Goal: Task Accomplishment & Management: Use online tool/utility

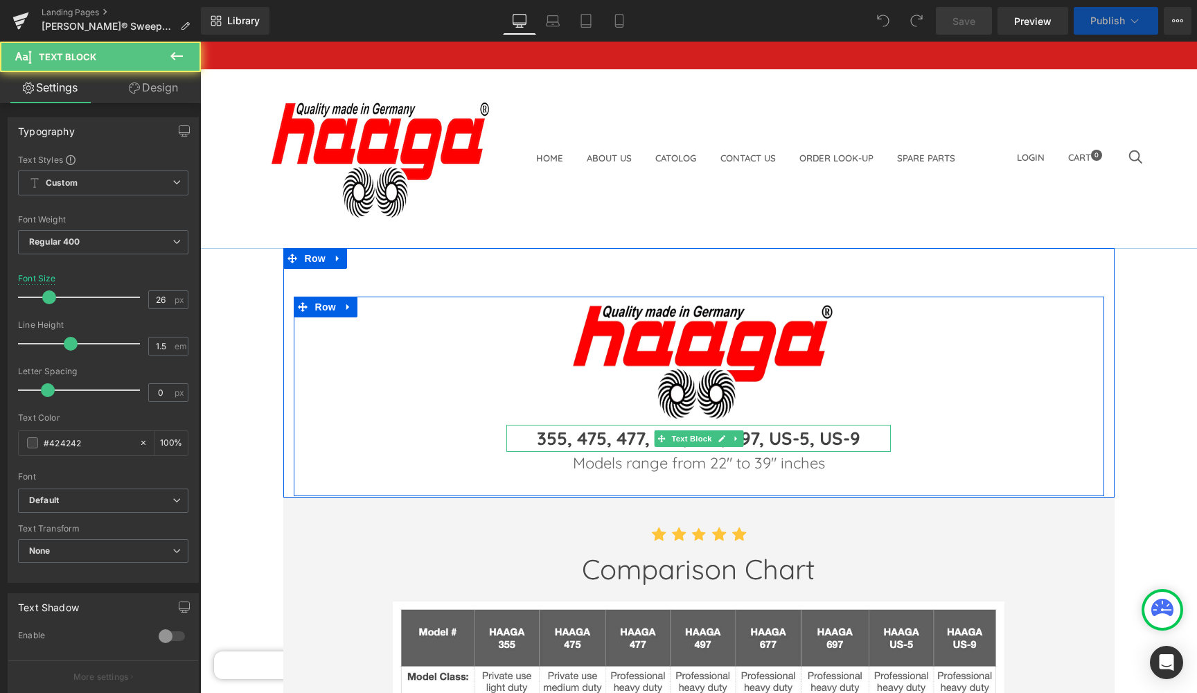
click at [860, 425] on p "355, 475, 477, 497, 677, 697, US-5, US-9" at bounding box center [698, 438] width 384 height 27
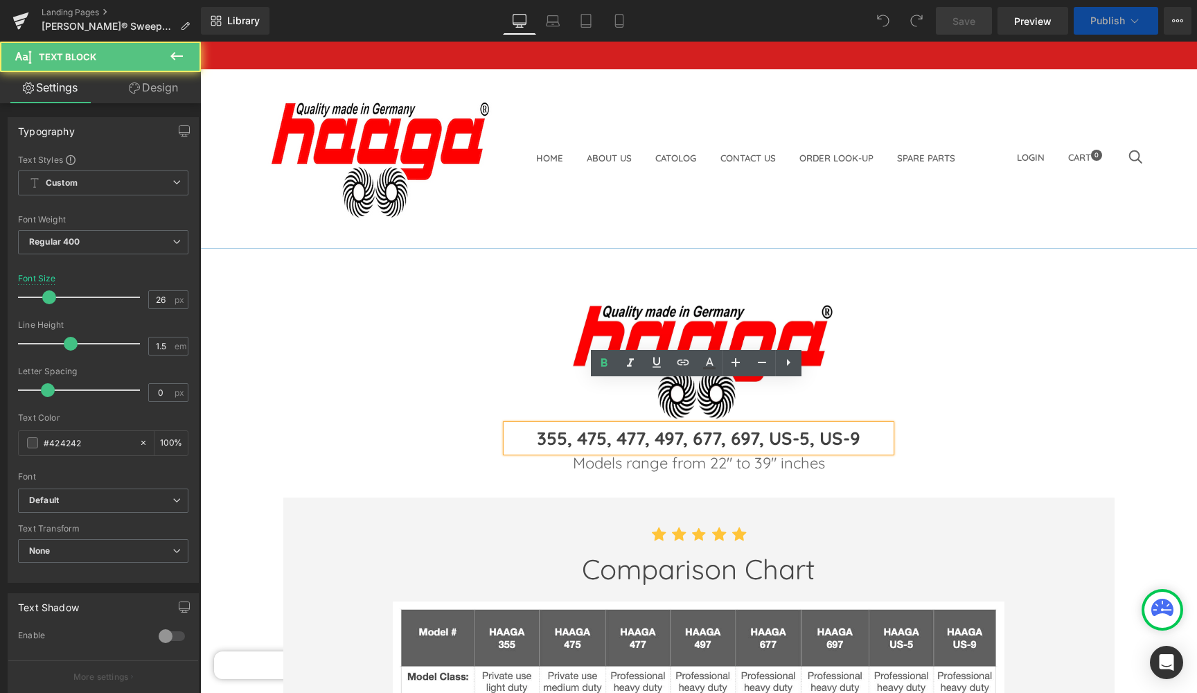
click at [859, 427] on b "355, 475, 477, 497, 677, 697, US-5, US-9" at bounding box center [698, 438] width 323 height 23
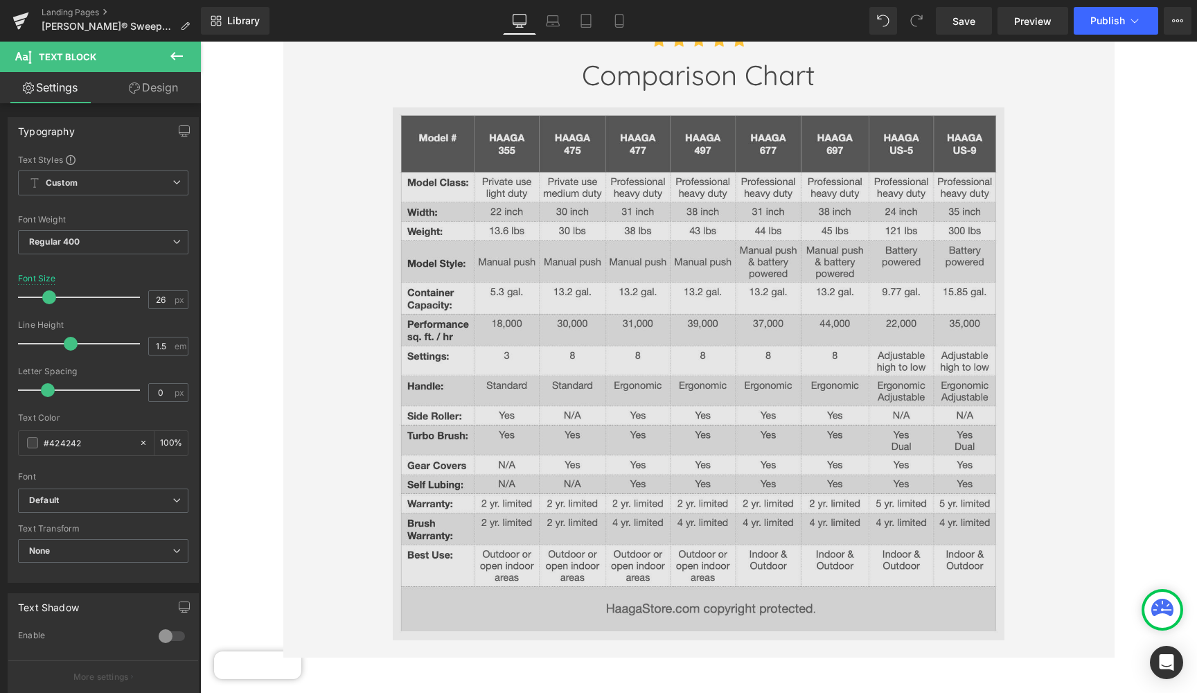
scroll to position [495, 0]
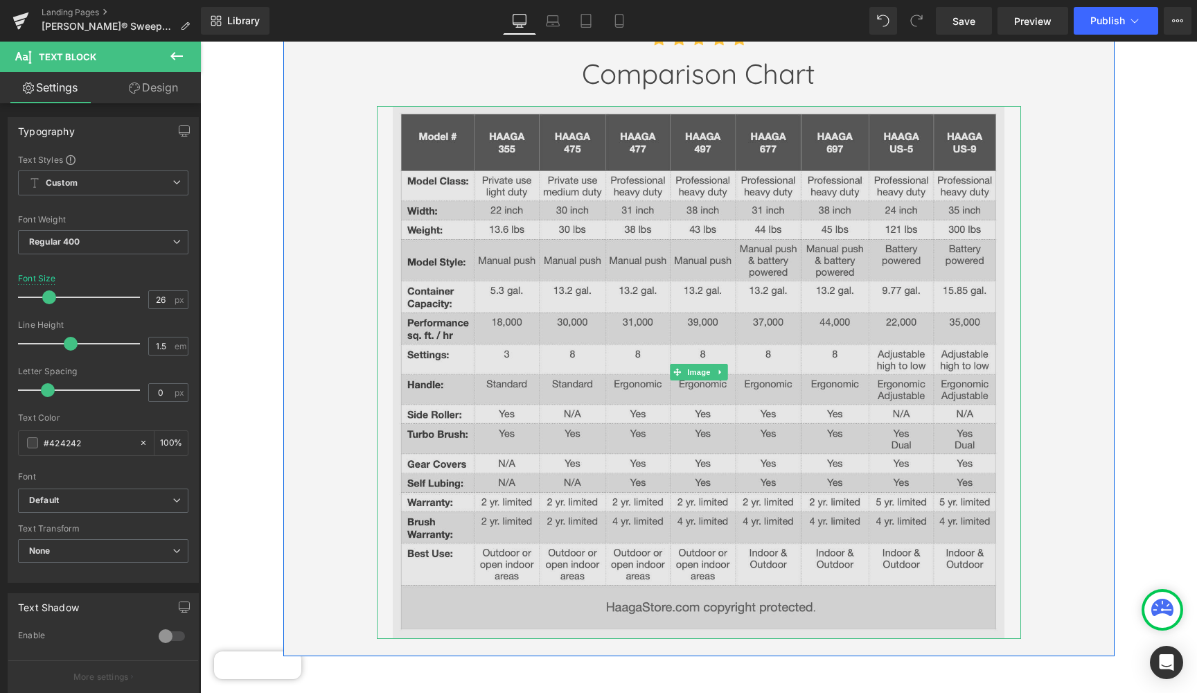
click at [923, 365] on img at bounding box center [699, 372] width 612 height 533
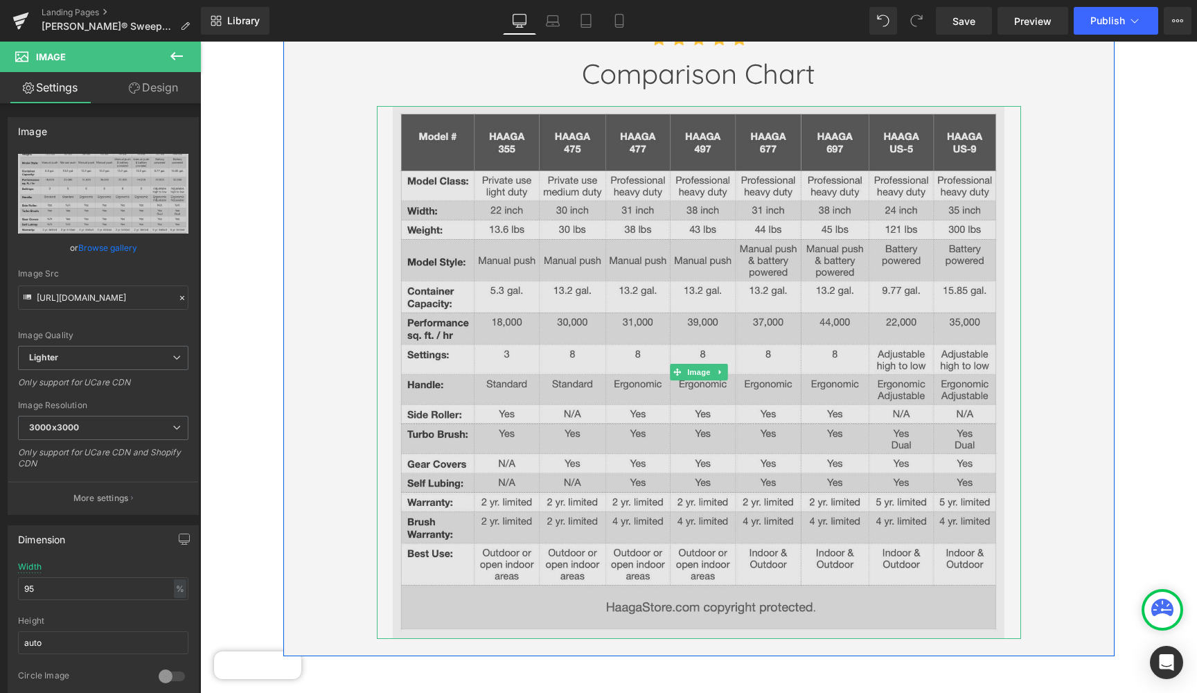
click at [903, 348] on img at bounding box center [699, 372] width 612 height 533
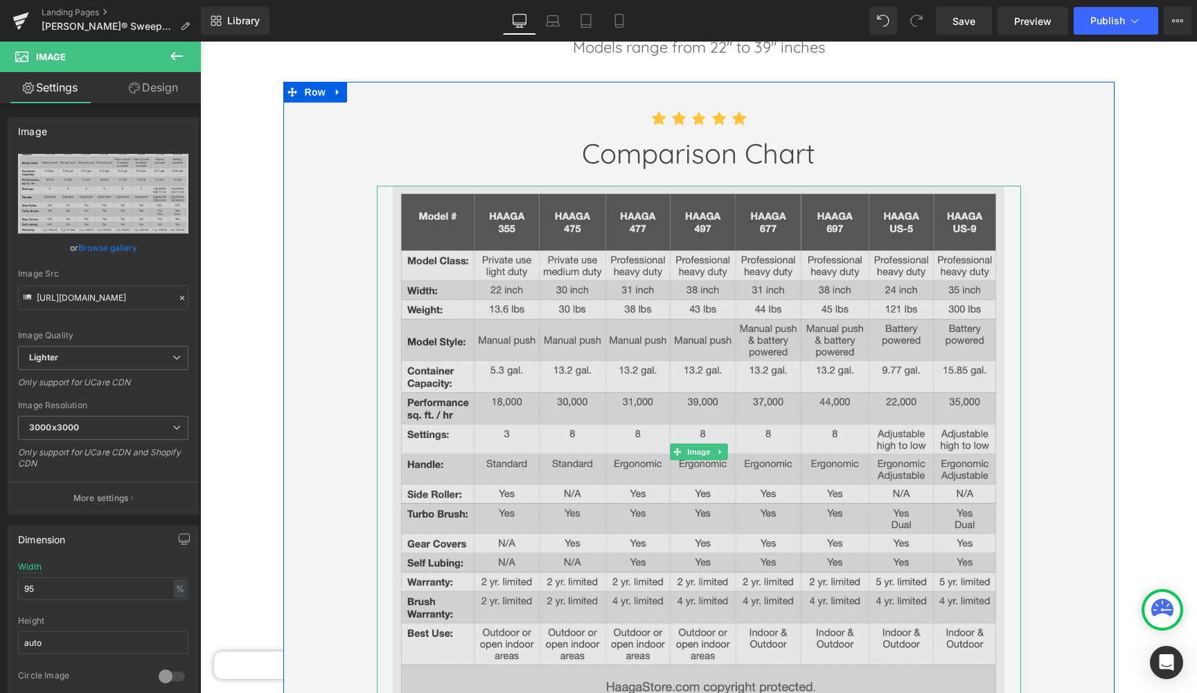
scroll to position [408, 0]
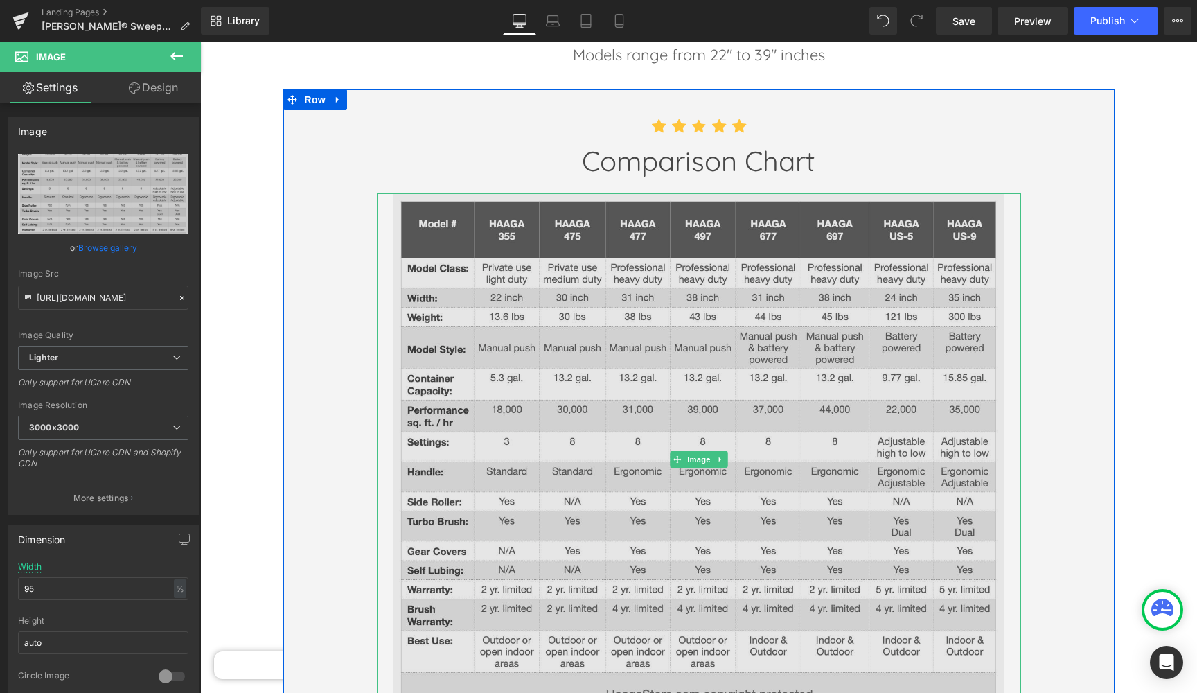
click at [882, 321] on img at bounding box center [699, 459] width 612 height 533
click at [858, 321] on img at bounding box center [699, 459] width 612 height 533
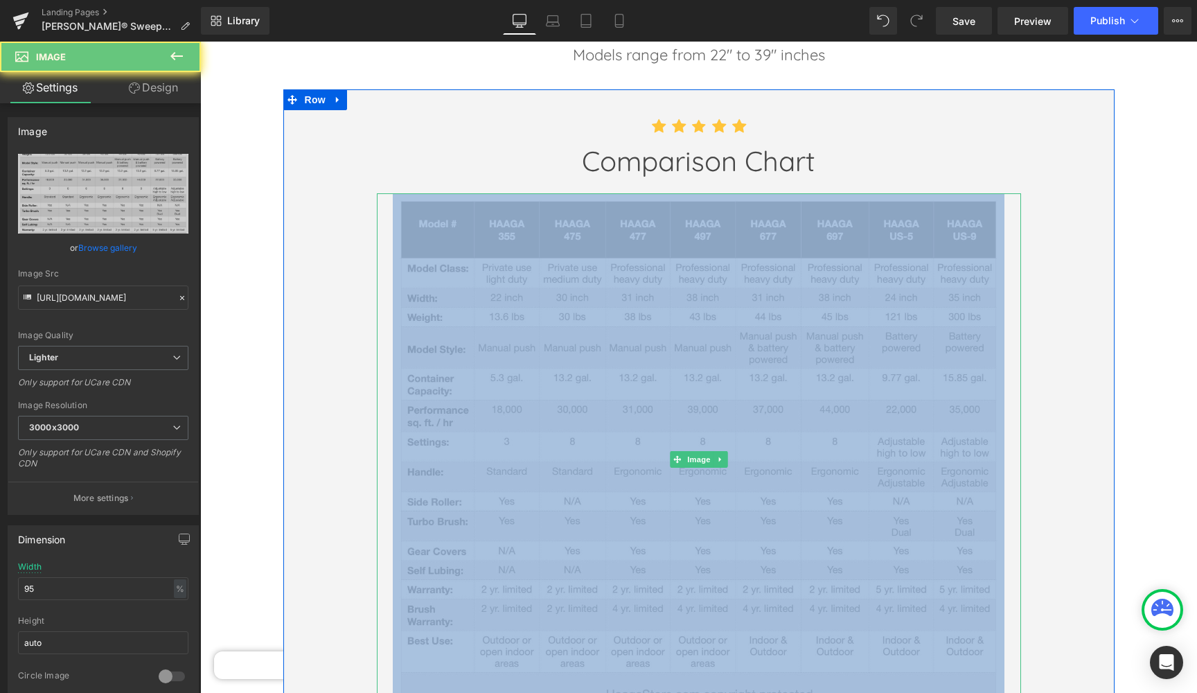
click at [858, 321] on img at bounding box center [699, 459] width 612 height 533
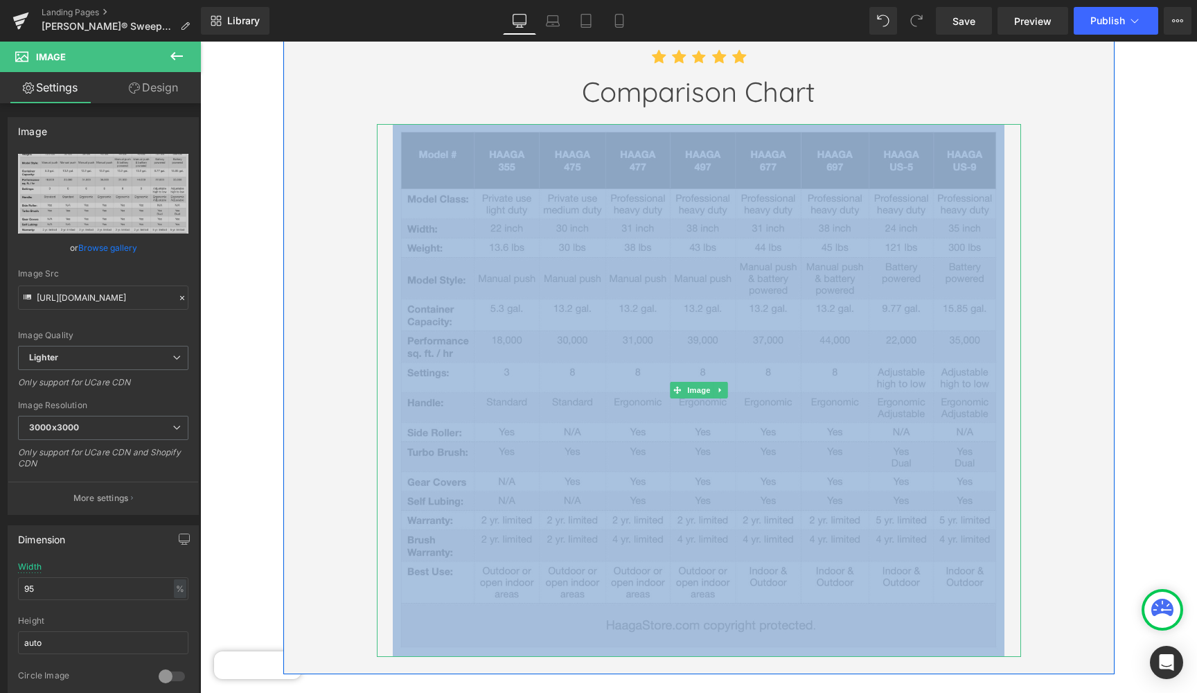
scroll to position [483, 0]
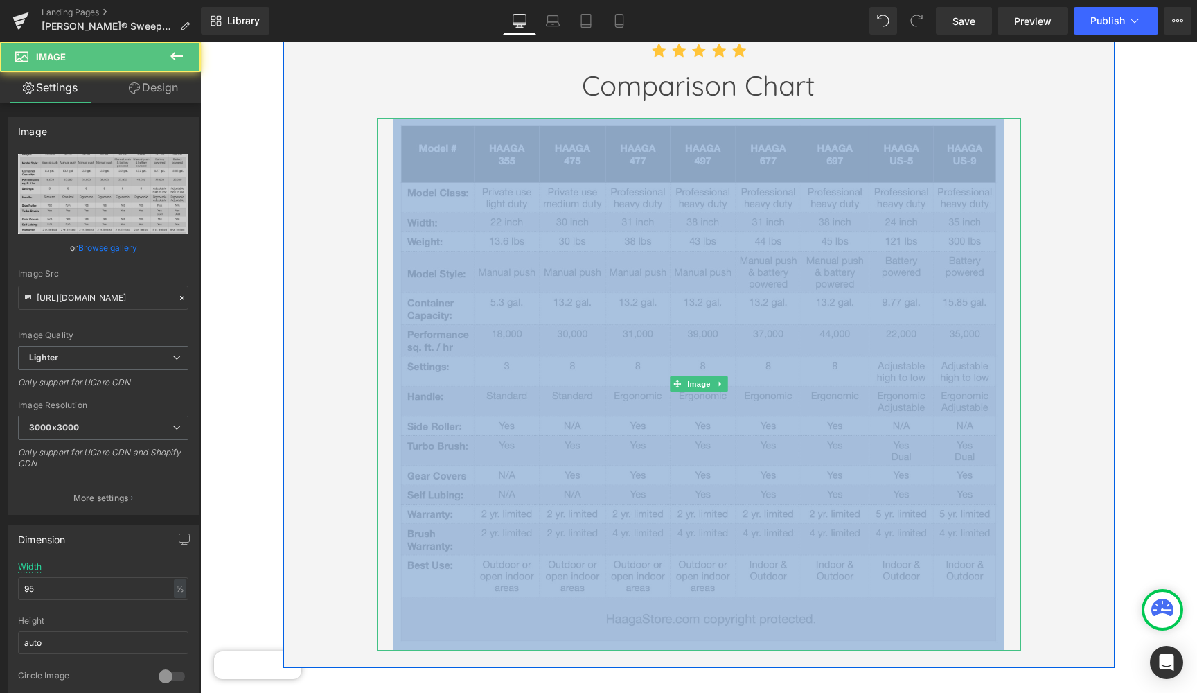
click at [858, 321] on img at bounding box center [699, 384] width 612 height 533
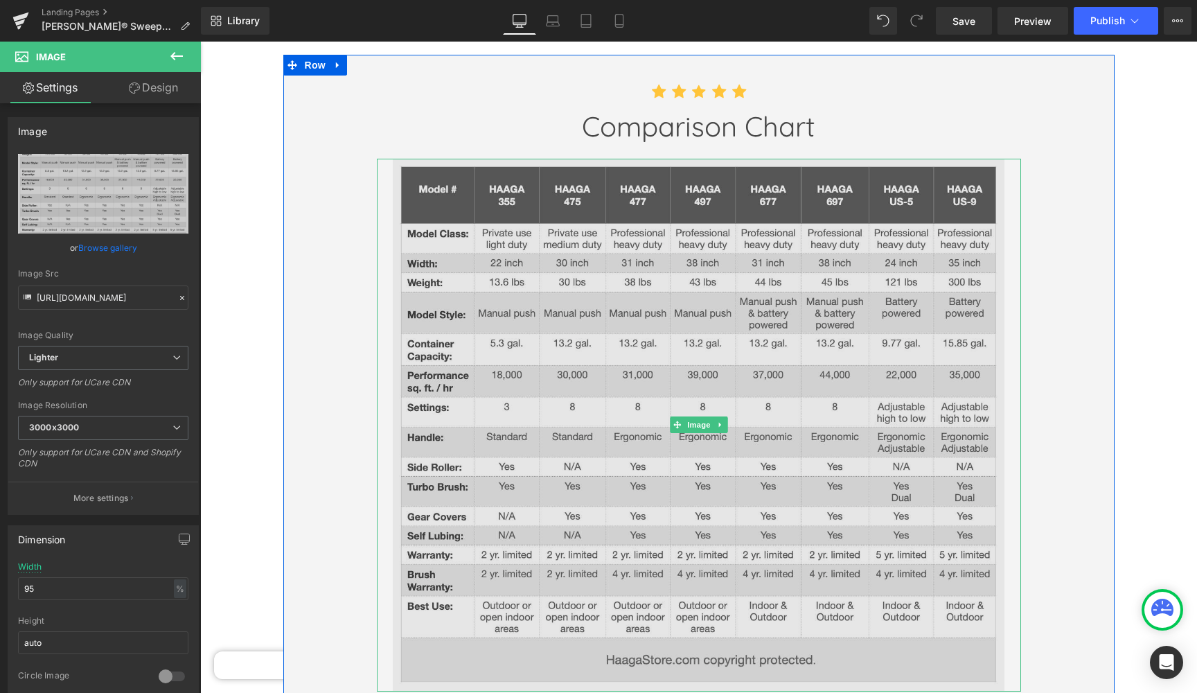
scroll to position [441, 0]
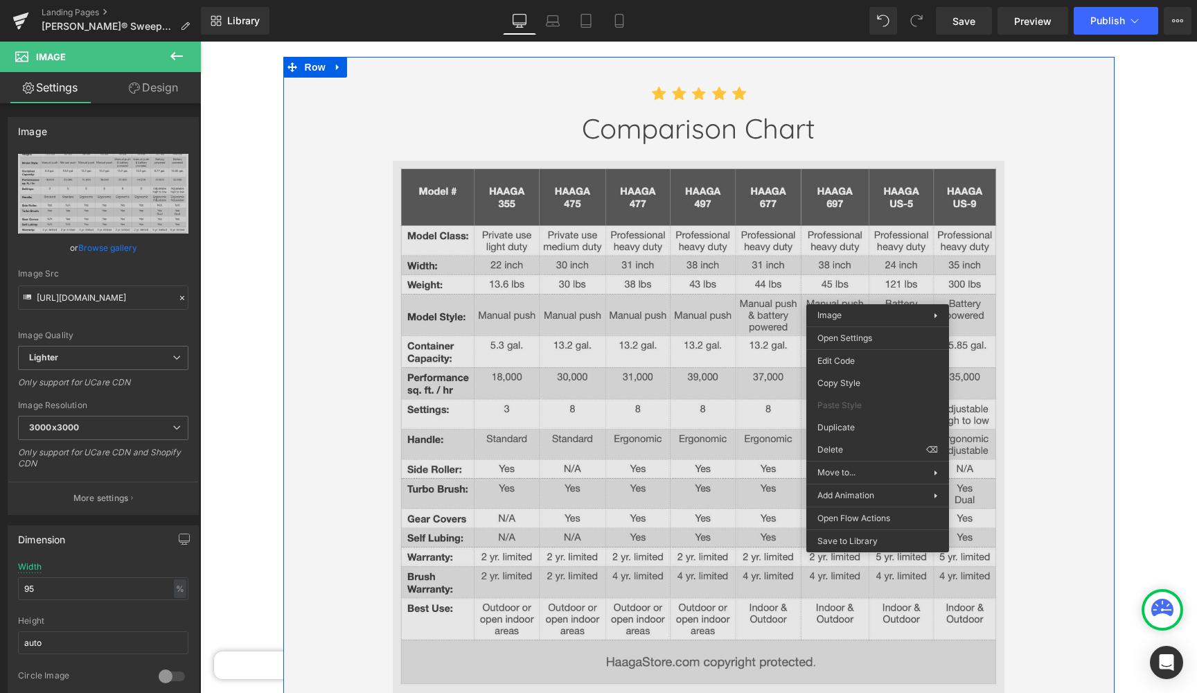
click at [774, 431] on img at bounding box center [699, 427] width 612 height 533
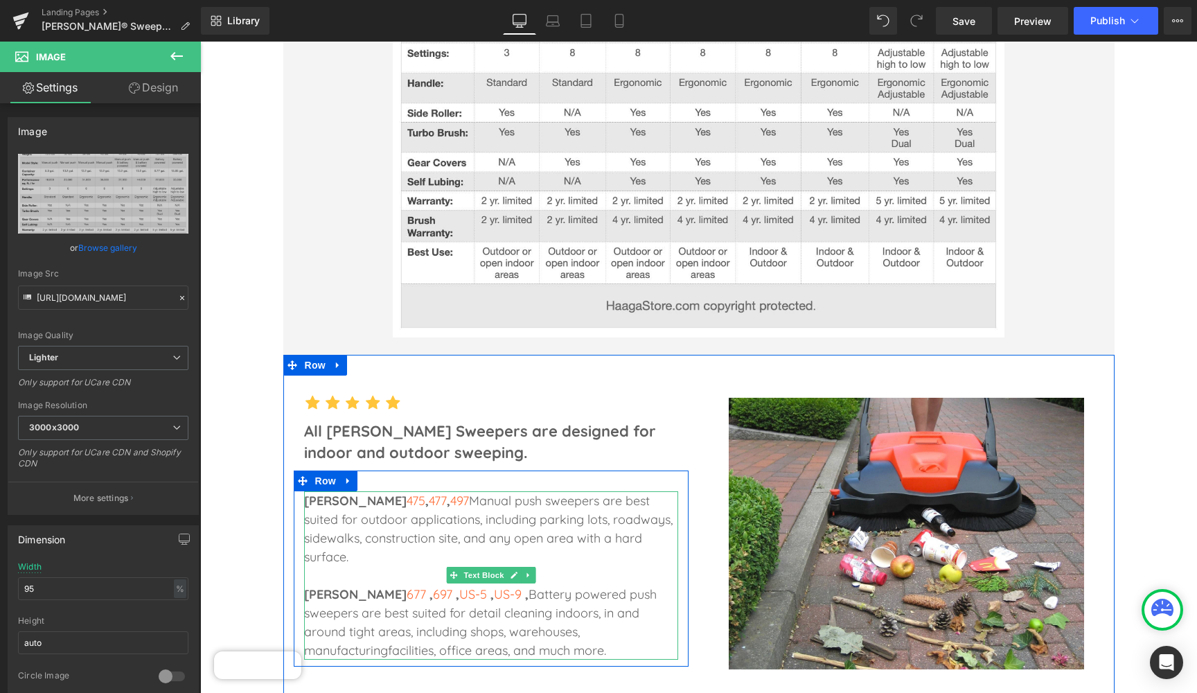
scroll to position [802, 0]
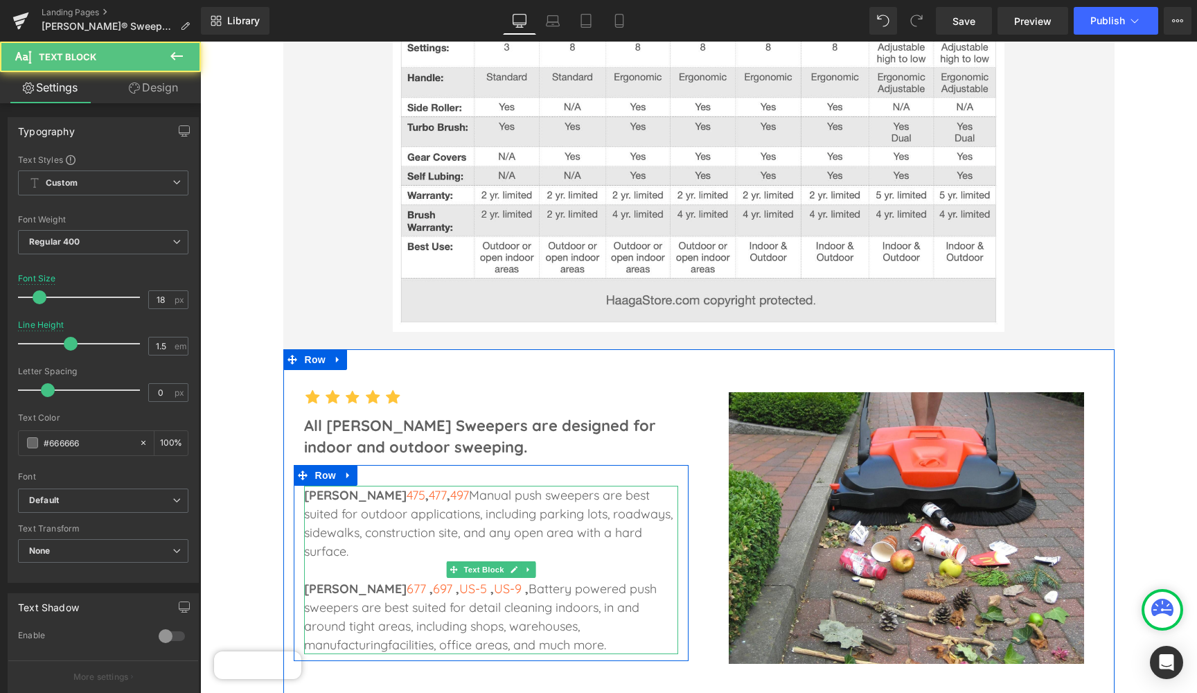
click at [494, 580] on font "US-9" at bounding box center [509, 588] width 31 height 16
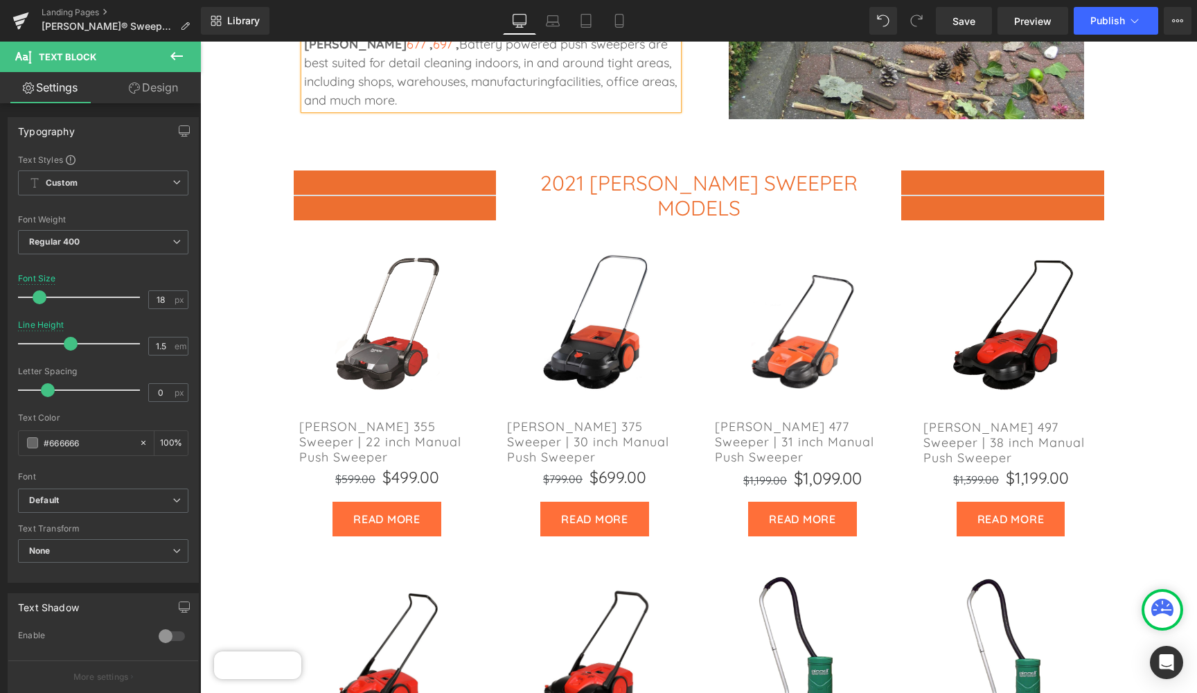
scroll to position [1373, 0]
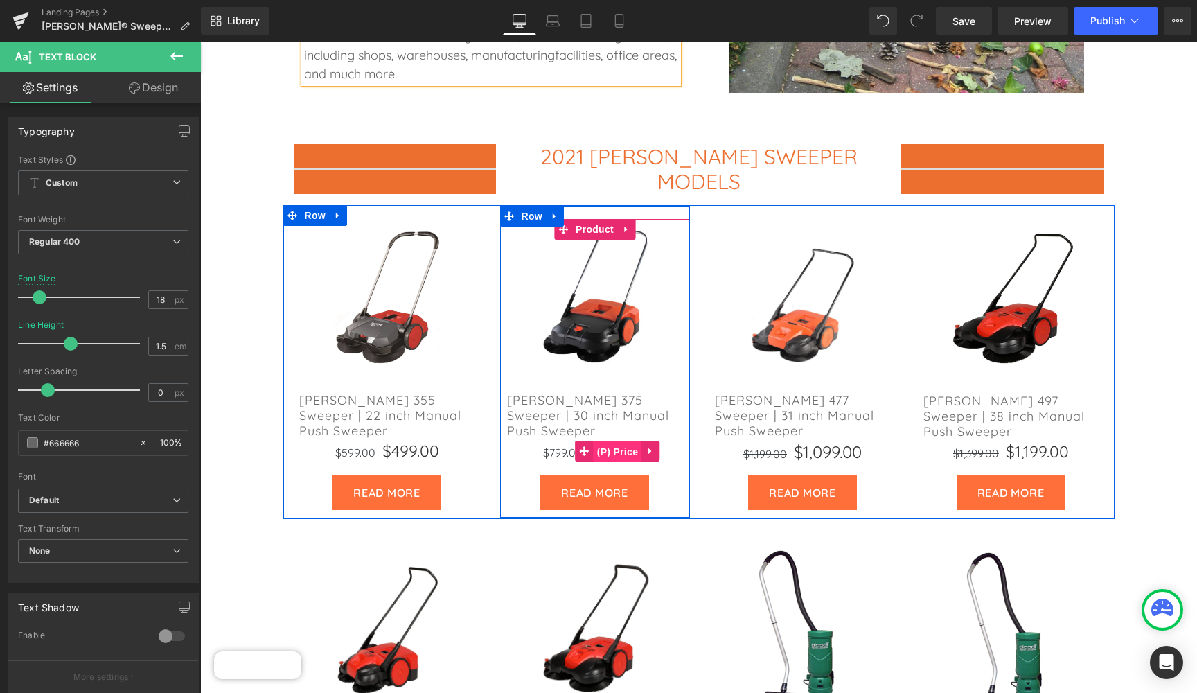
click at [622, 441] on span "(P) Price" at bounding box center [618, 451] width 48 height 21
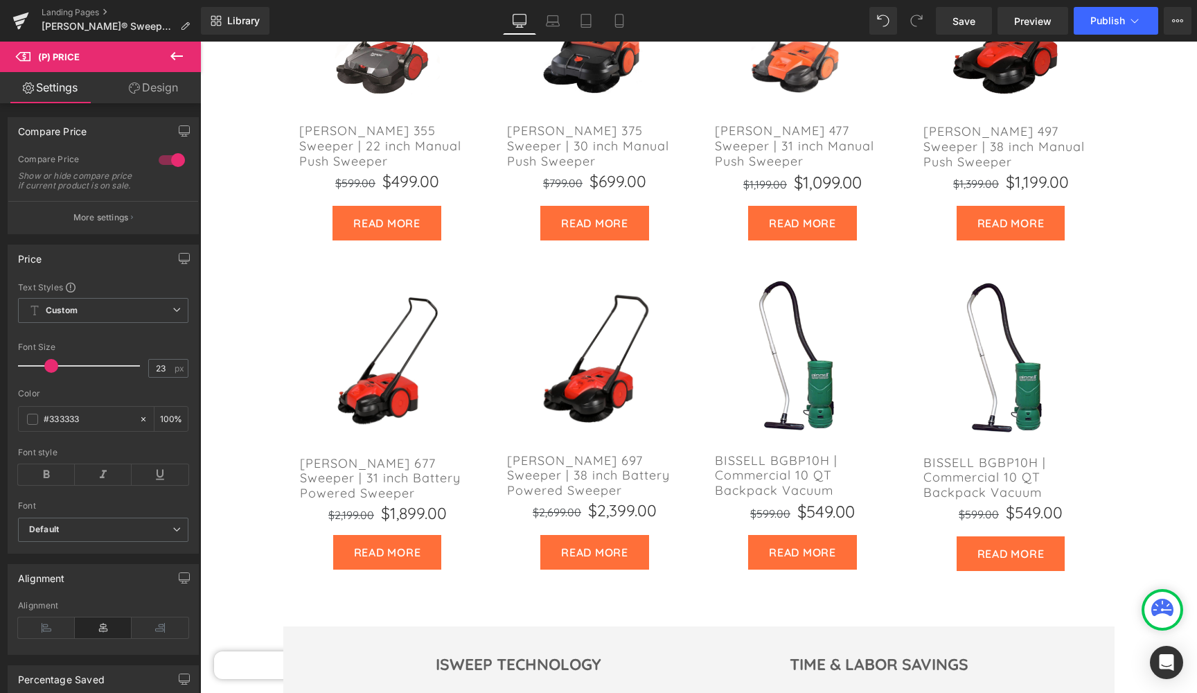
scroll to position [1646, 0]
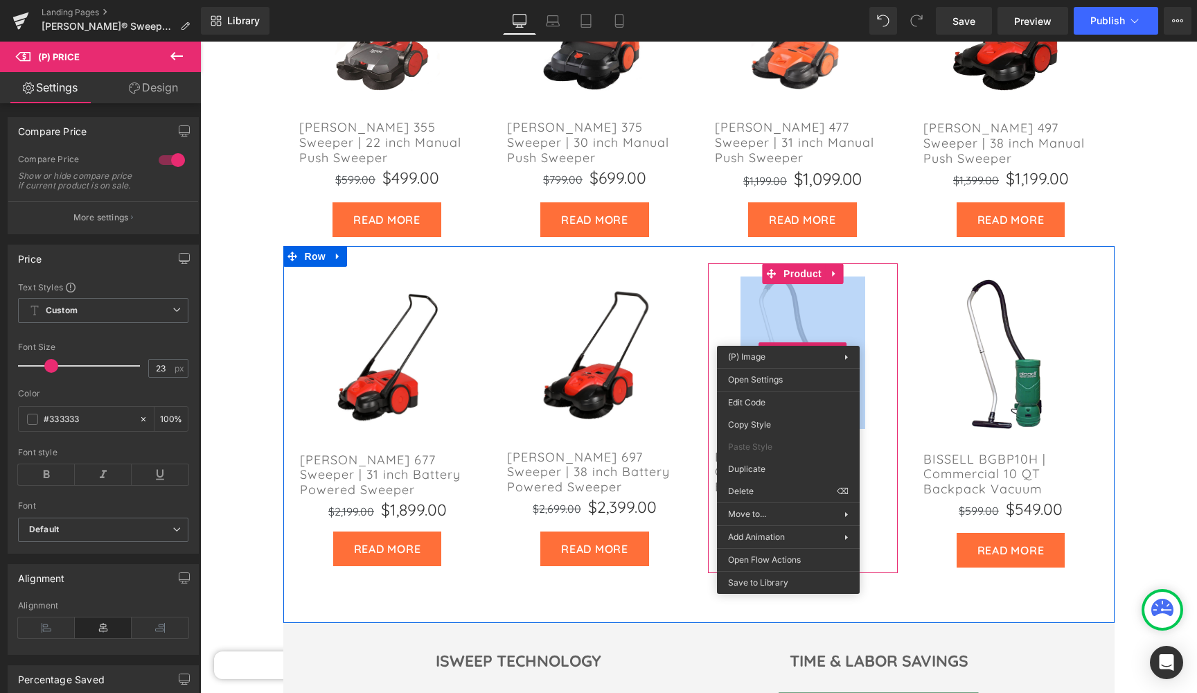
click at [859, 283] on img at bounding box center [802, 352] width 125 height 152
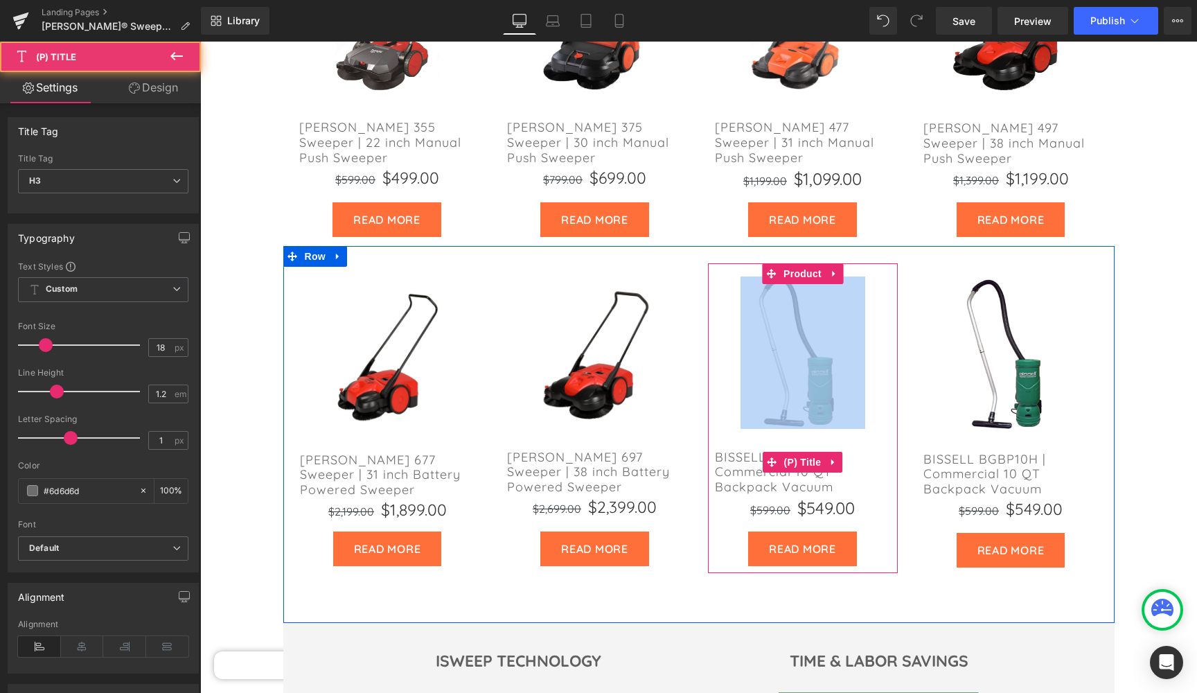
click at [885, 429] on link "BISSELL BGBP10H | Commercial 10 QT Backpack Vacuum" at bounding box center [803, 462] width 190 height 66
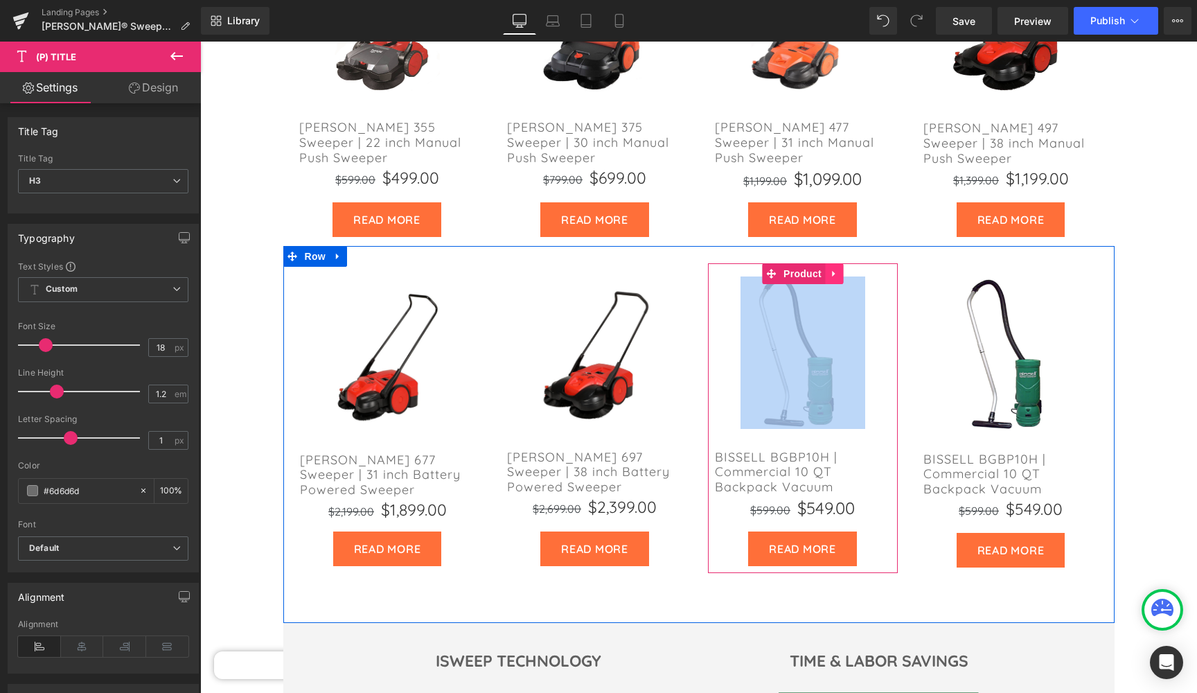
click at [835, 268] on icon at bounding box center [834, 273] width 10 height 10
click at [842, 269] on icon at bounding box center [843, 274] width 10 height 10
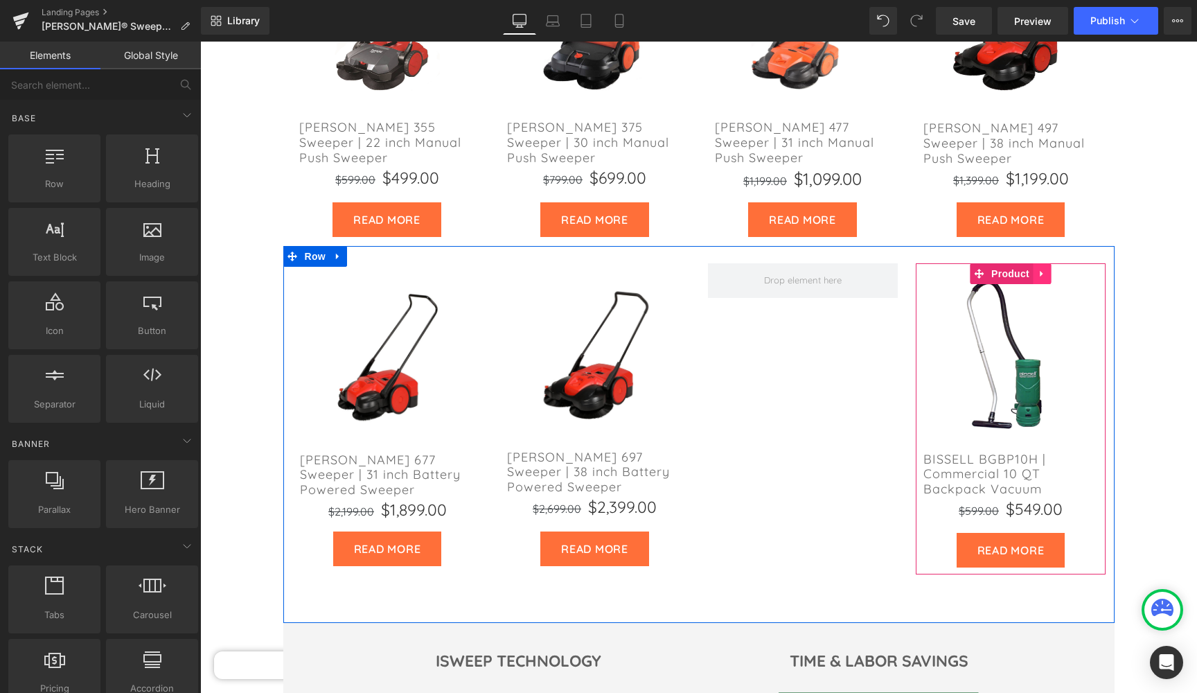
click at [1042, 268] on icon at bounding box center [1042, 273] width 10 height 10
click at [1050, 269] on icon at bounding box center [1051, 274] width 10 height 10
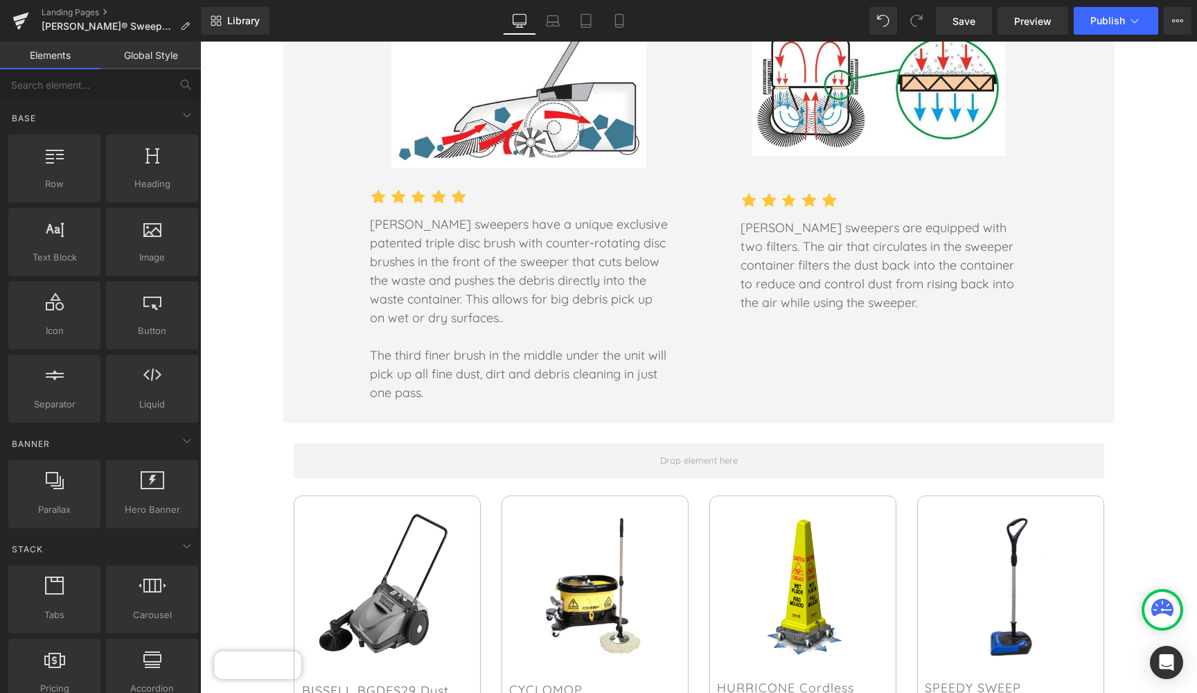
scroll to position [2700, 0]
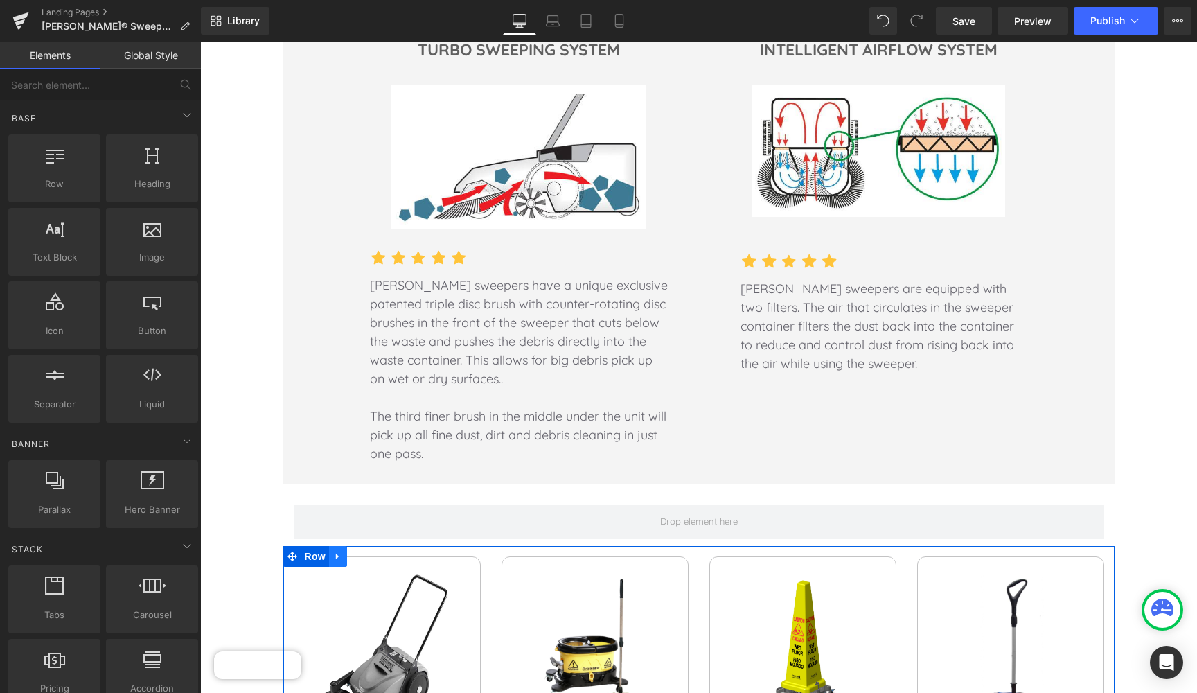
click at [336, 551] on icon at bounding box center [338, 556] width 10 height 10
click at [372, 551] on icon at bounding box center [374, 556] width 10 height 10
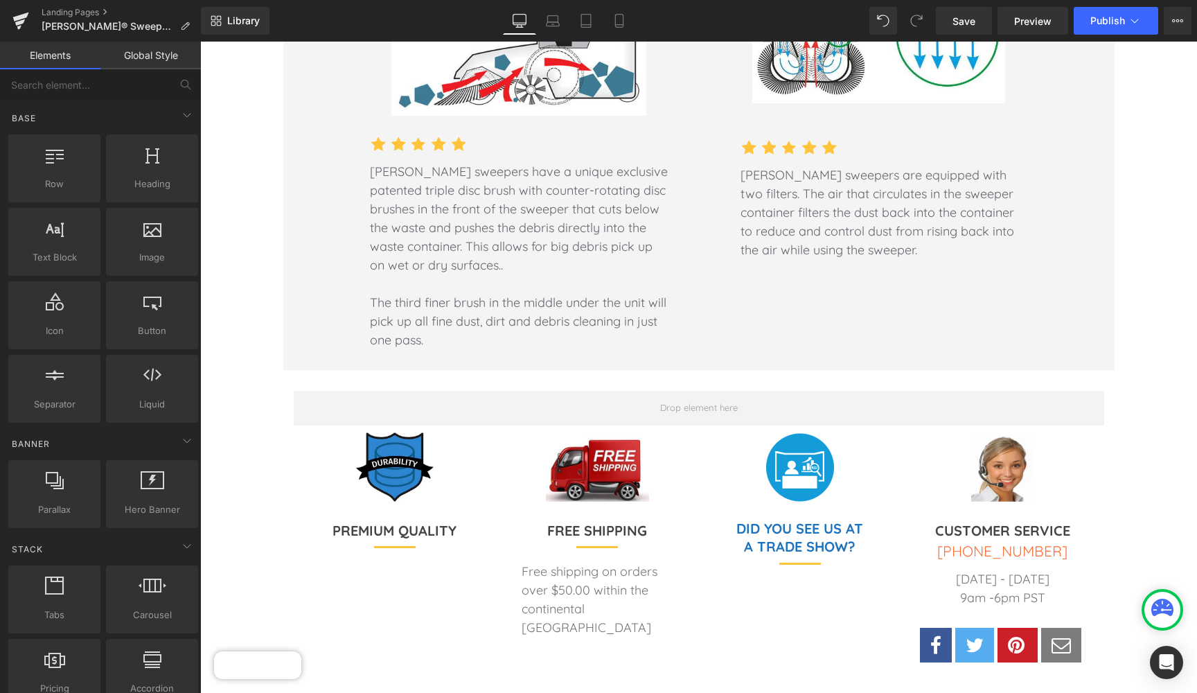
scroll to position [2820, 0]
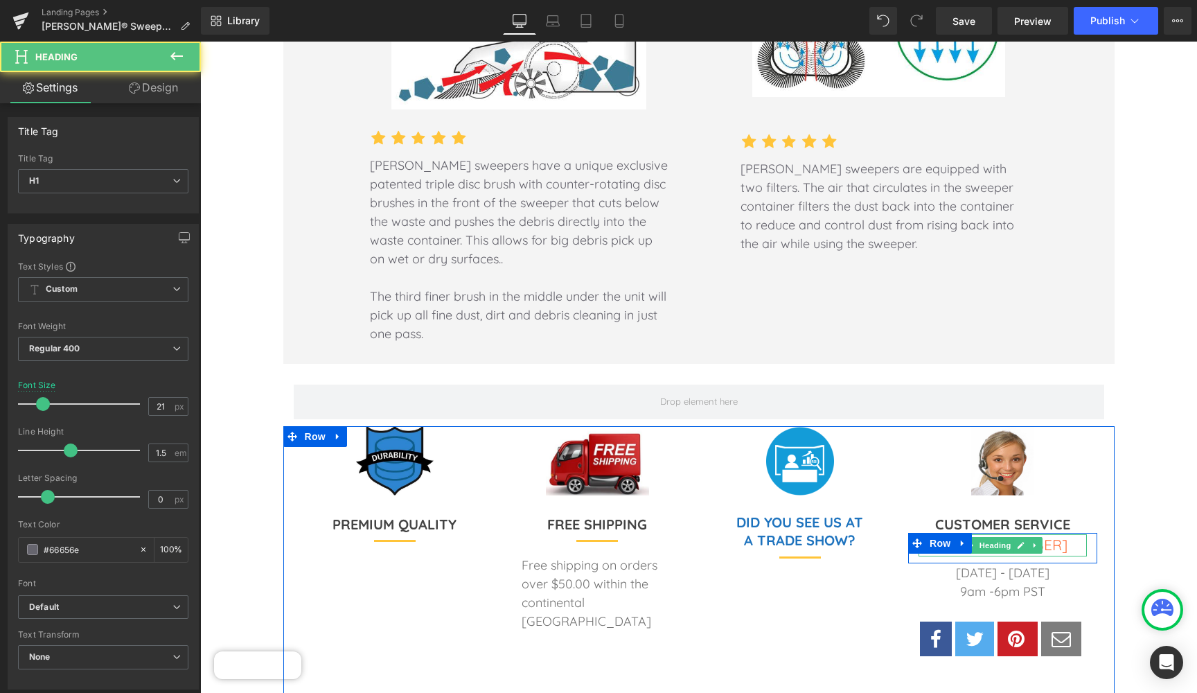
click at [1057, 534] on h1 "[PHONE_NUMBER]" at bounding box center [1002, 545] width 168 height 22
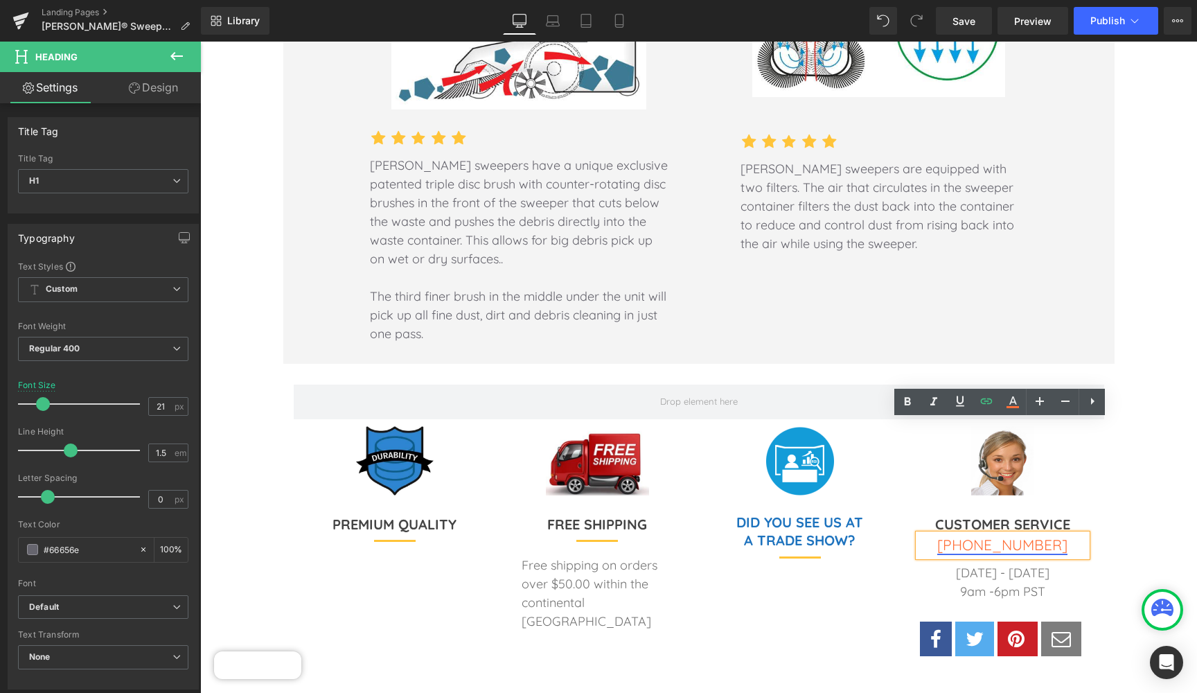
click at [1046, 535] on font "[PHONE_NUMBER]" at bounding box center [1002, 544] width 130 height 18
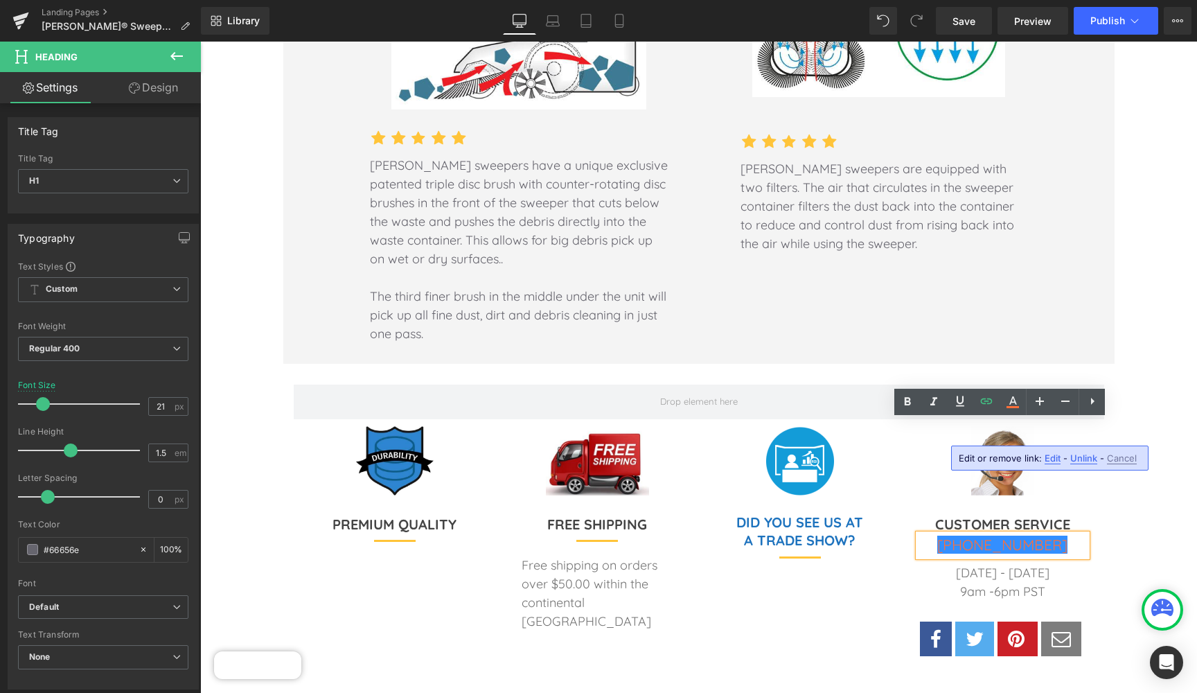
click at [1050, 457] on span "Edit" at bounding box center [1053, 458] width 16 height 12
drag, startPoint x: 918, startPoint y: 463, endPoint x: 843, endPoint y: 462, distance: 75.5
click at [843, 462] on input "tel:[PHONE_NUMBER]" at bounding box center [913, 462] width 213 height 35
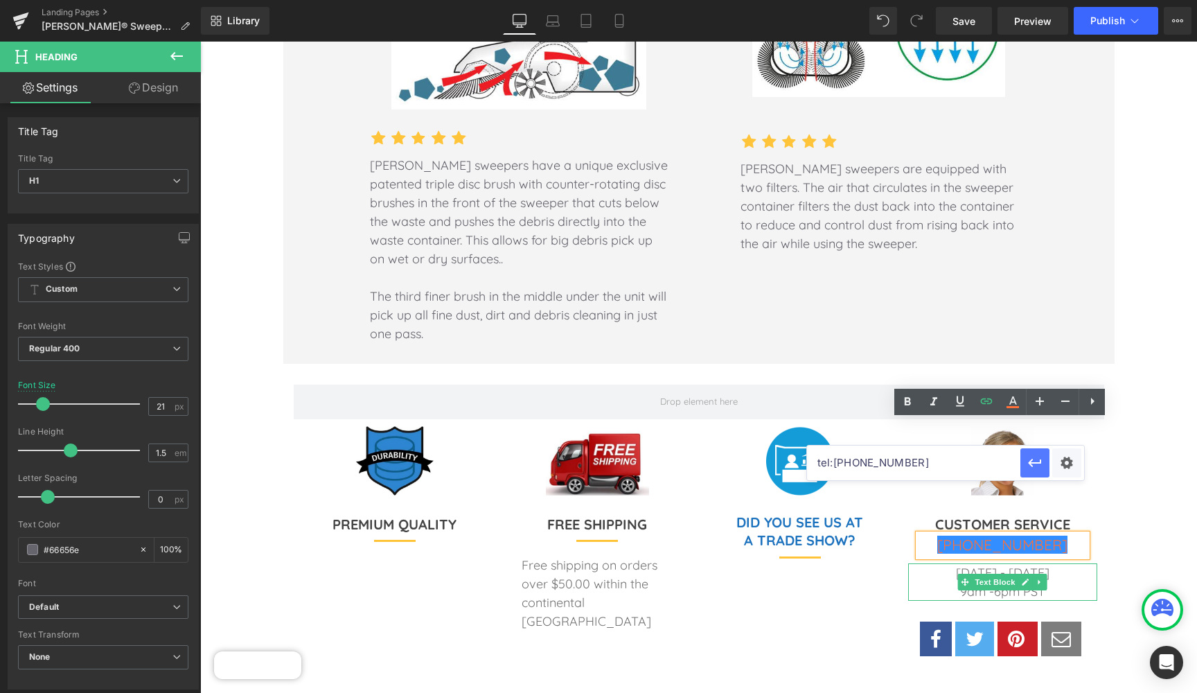
type input "tel:[PHONE_NUMBER]"
click at [1038, 461] on icon "button" at bounding box center [1035, 462] width 17 height 17
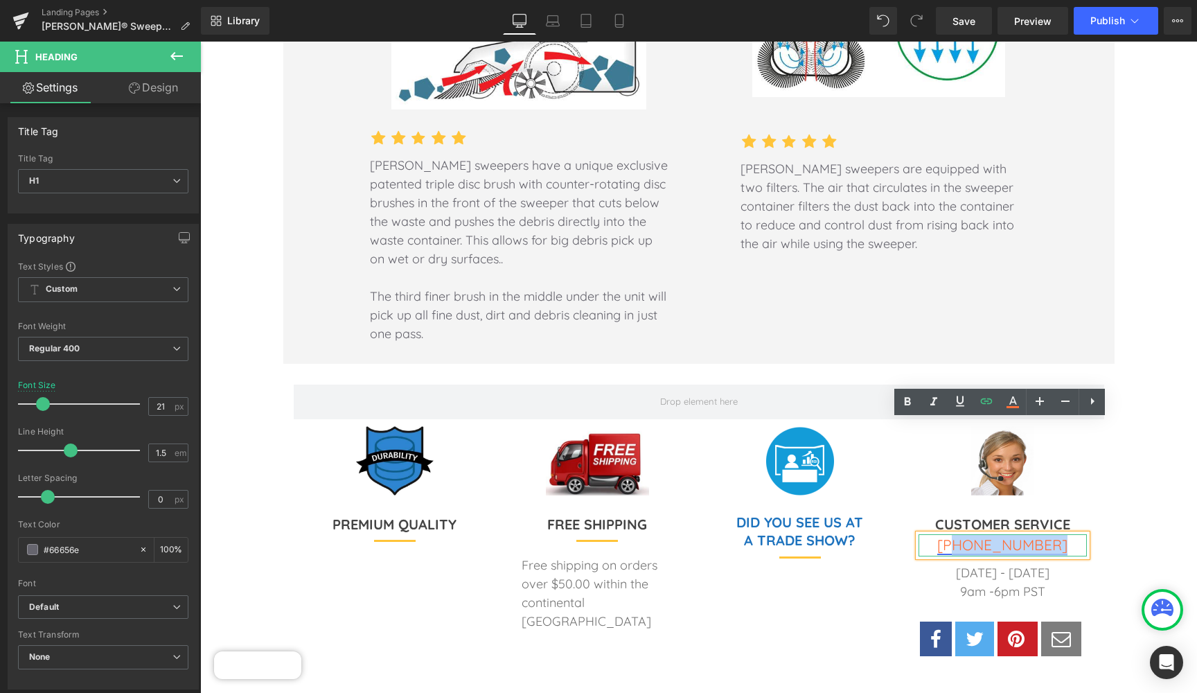
drag, startPoint x: 1050, startPoint y: 432, endPoint x: 961, endPoint y: 427, distance: 88.8
click at [961, 534] on h1 "[PHONE_NUMBER]" at bounding box center [1002, 545] width 168 height 22
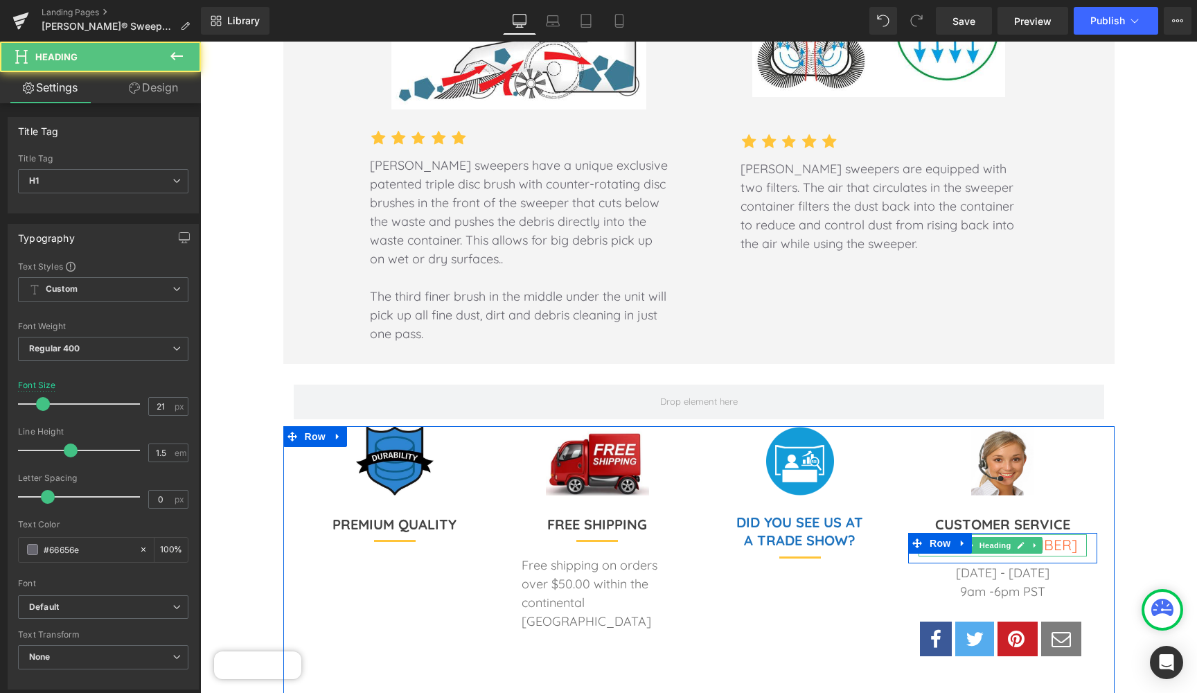
click at [1054, 534] on h1 "1-7 25-256-5377" at bounding box center [1002, 545] width 168 height 22
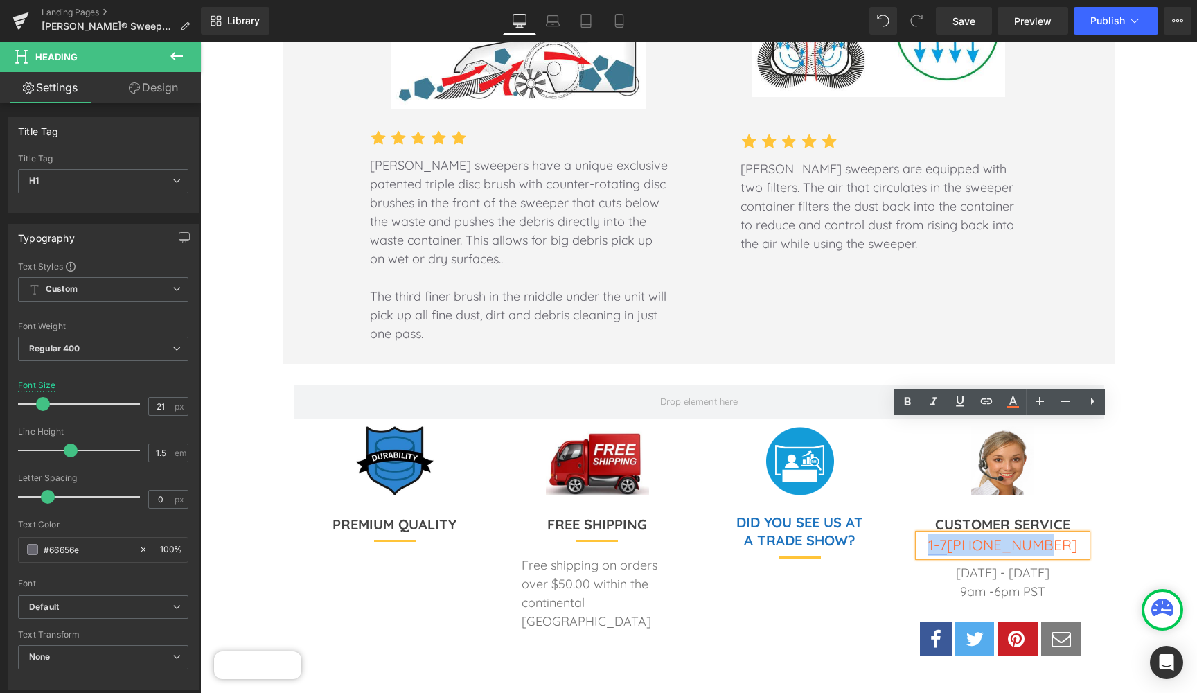
drag, startPoint x: 1054, startPoint y: 430, endPoint x: 950, endPoint y: 427, distance: 103.3
click at [950, 534] on h1 "1-7 25-256-5377" at bounding box center [1002, 545] width 168 height 22
click at [985, 400] on icon at bounding box center [986, 401] width 17 height 17
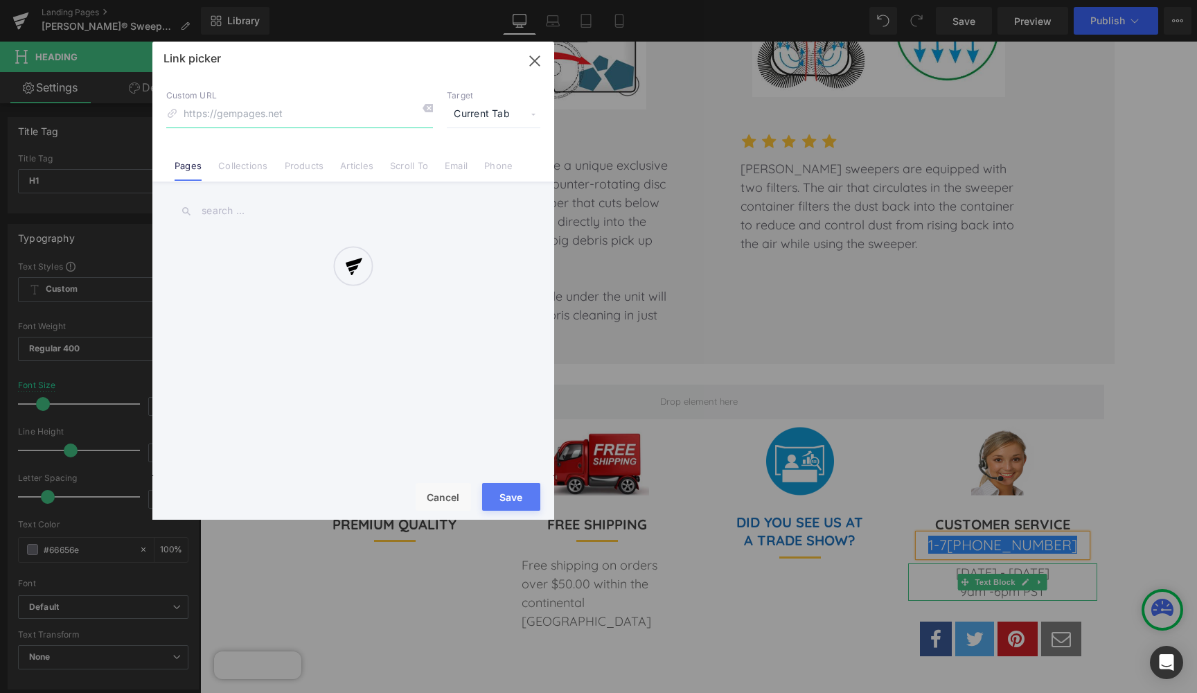
click at [1067, 0] on div "Text Color Highlight Color #333333 Edit or remove link: Edit - Unlink - Cancel …" at bounding box center [598, 0] width 1197 height 0
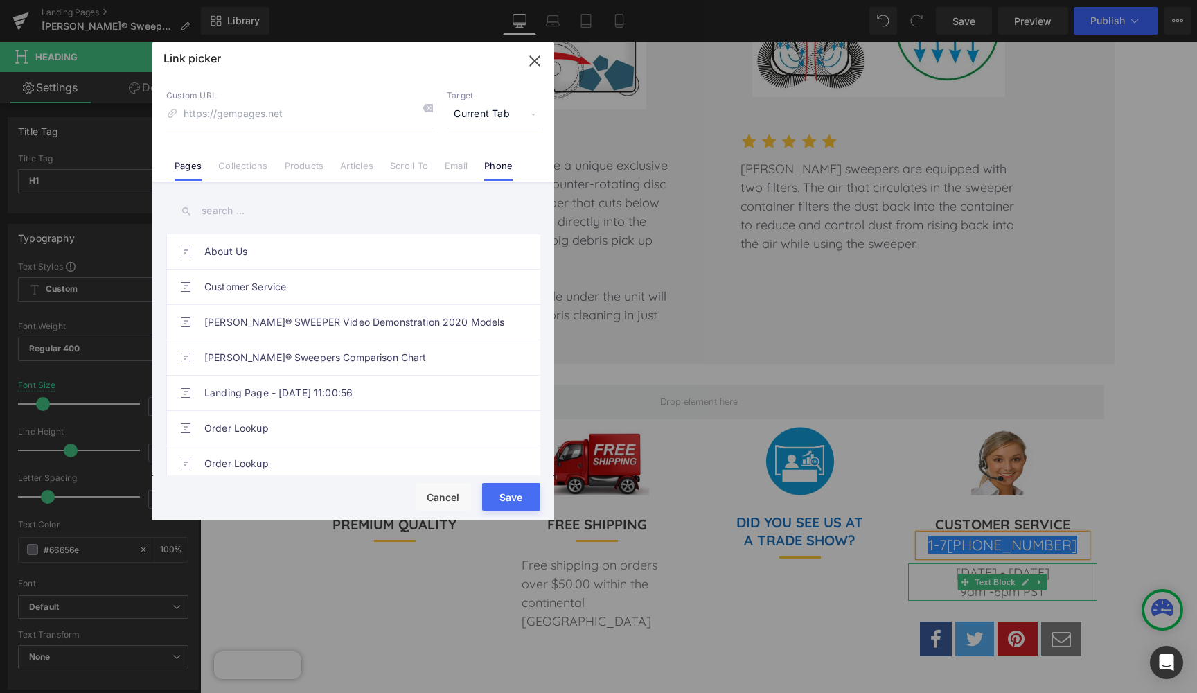
click at [504, 161] on link "Phone" at bounding box center [498, 170] width 28 height 21
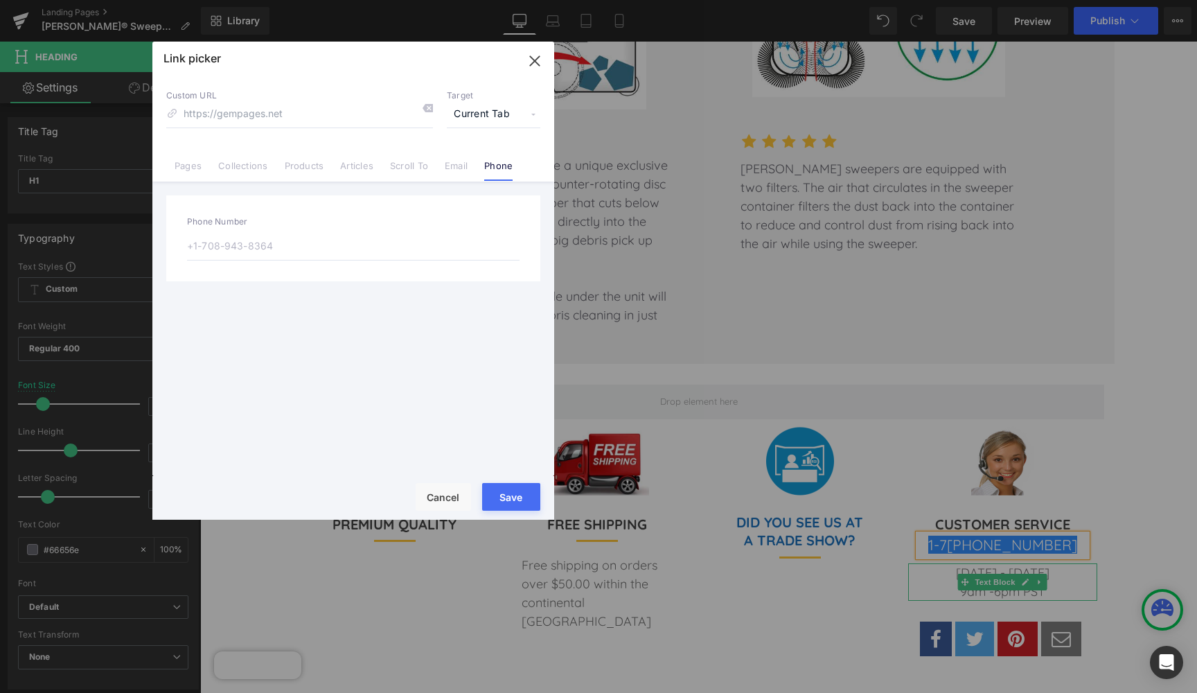
click at [271, 245] on input "text" at bounding box center [353, 245] width 332 height 29
type input "[PHONE_NUMBER]"
click at [509, 496] on button "Save" at bounding box center [511, 497] width 58 height 28
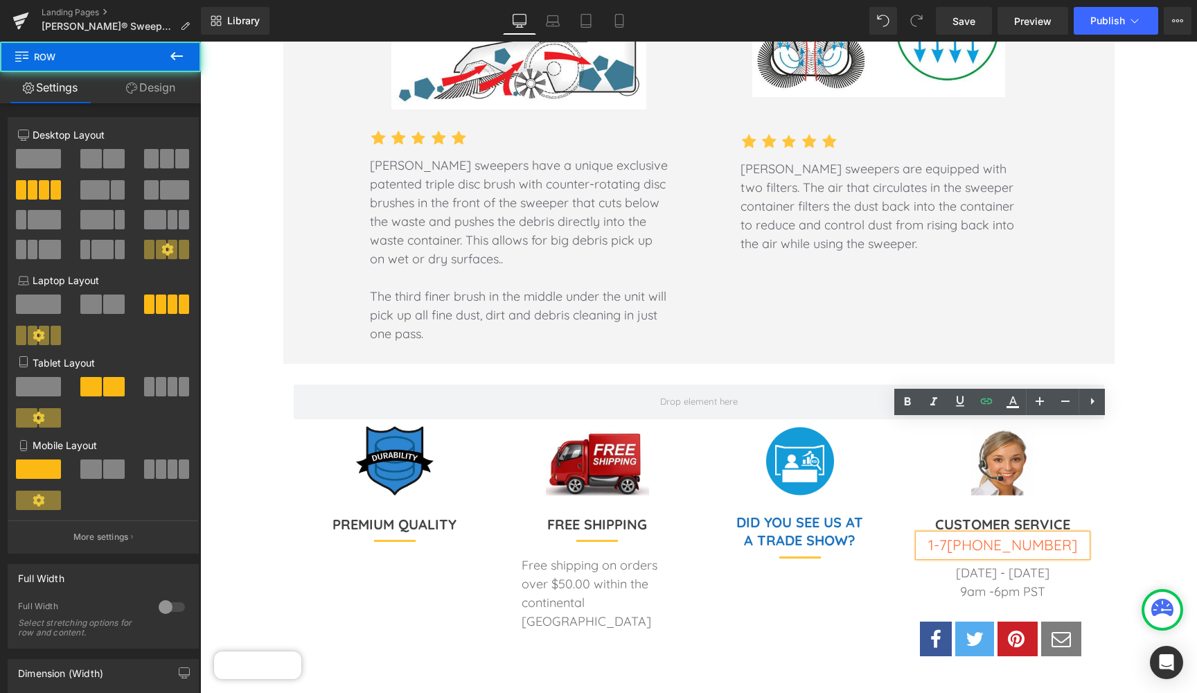
click at [772, 488] on div "Image DID YOU SEE US AT A TRADE SHOW? Heading Separator" at bounding box center [800, 560] width 203 height 269
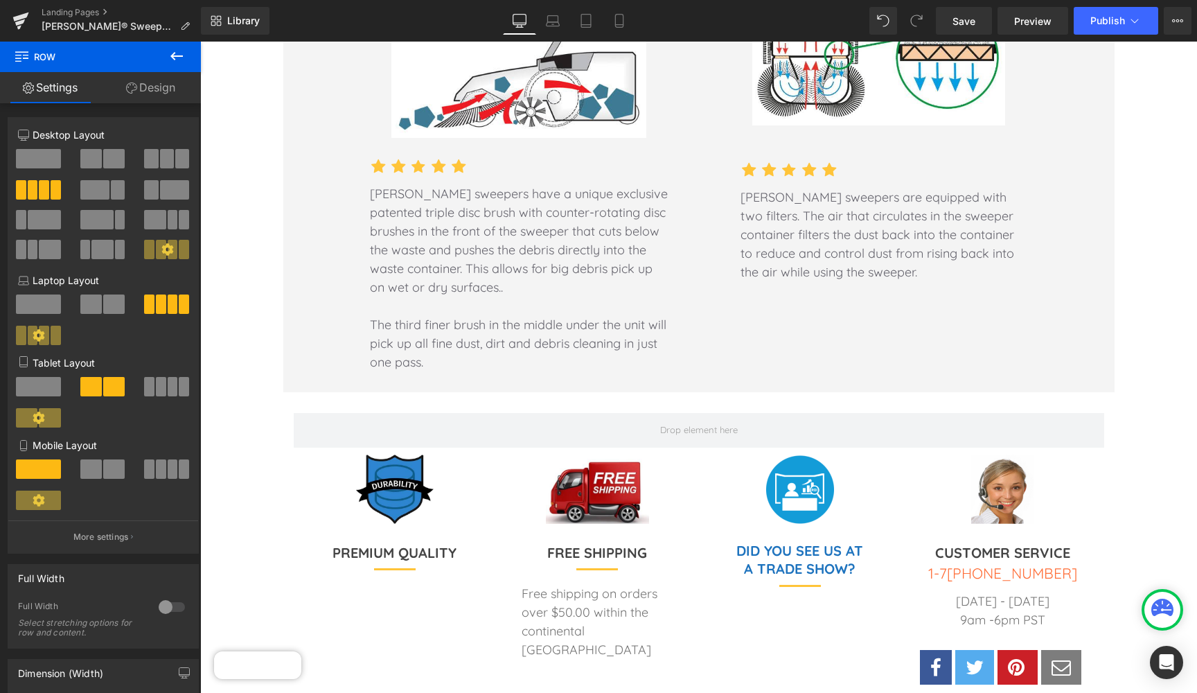
scroll to position [2780, 0]
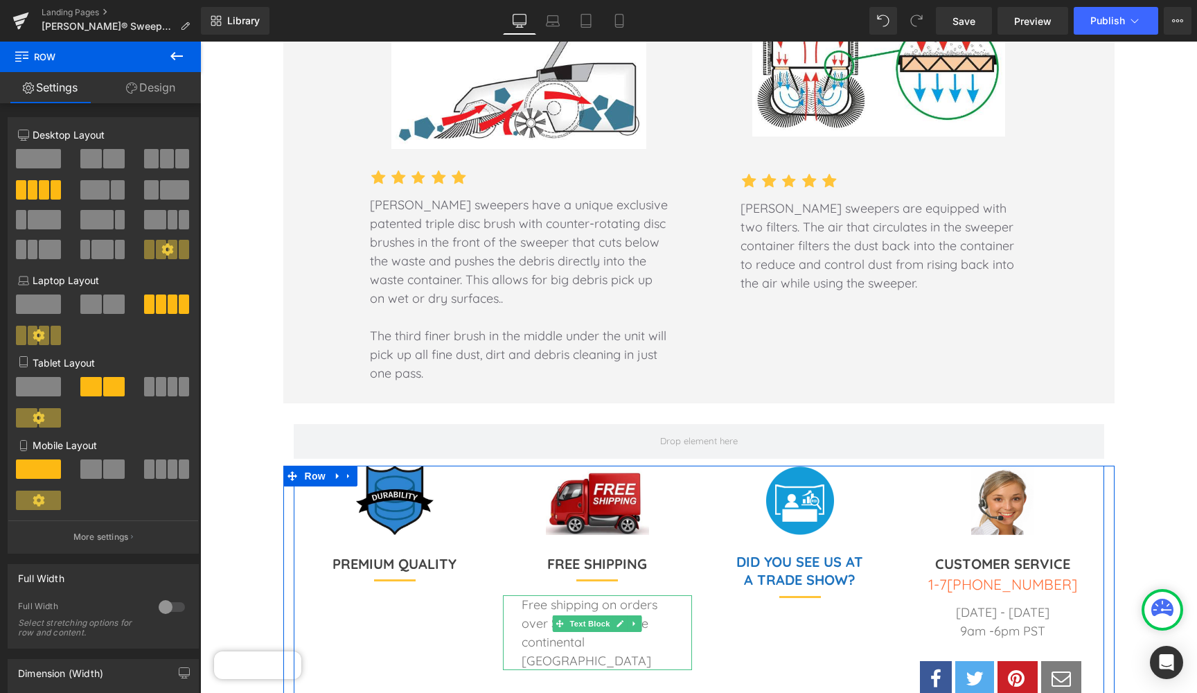
click at [625, 595] on p "Free shipping on orders over $50.00 within the continental [GEOGRAPHIC_DATA]" at bounding box center [597, 632] width 151 height 75
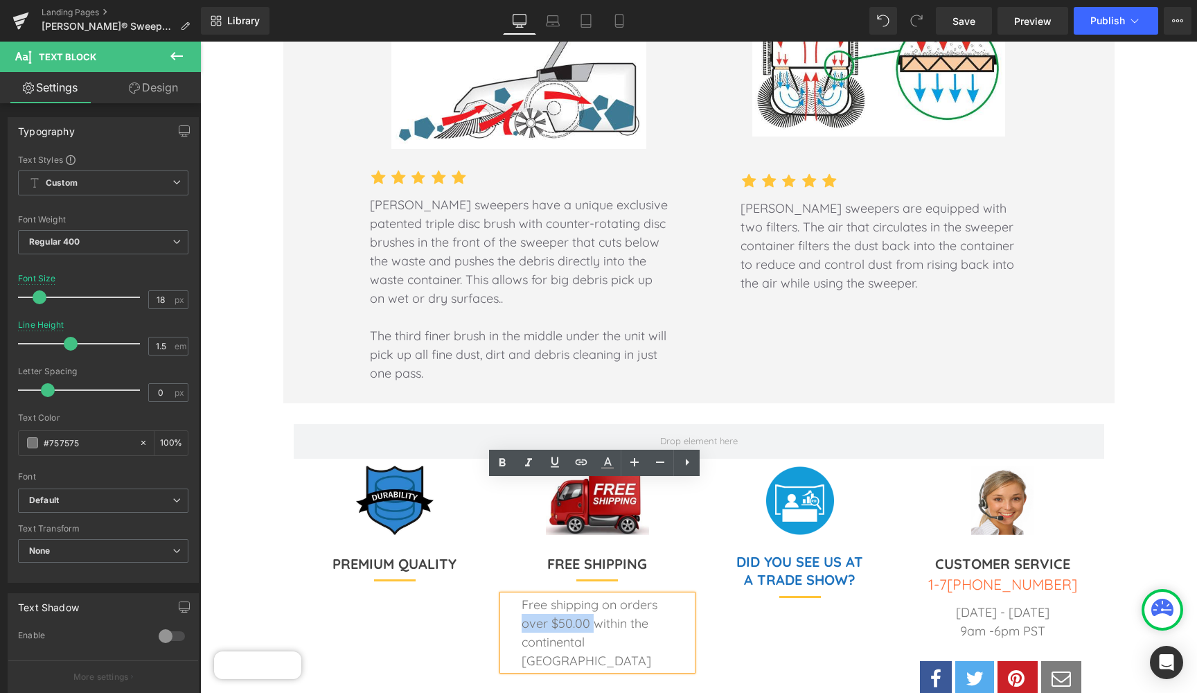
drag, startPoint x: 589, startPoint y: 510, endPoint x: 521, endPoint y: 509, distance: 68.6
click at [522, 595] on p "Free shipping on orders over $50.00 within the continental [GEOGRAPHIC_DATA]" at bounding box center [597, 632] width 151 height 75
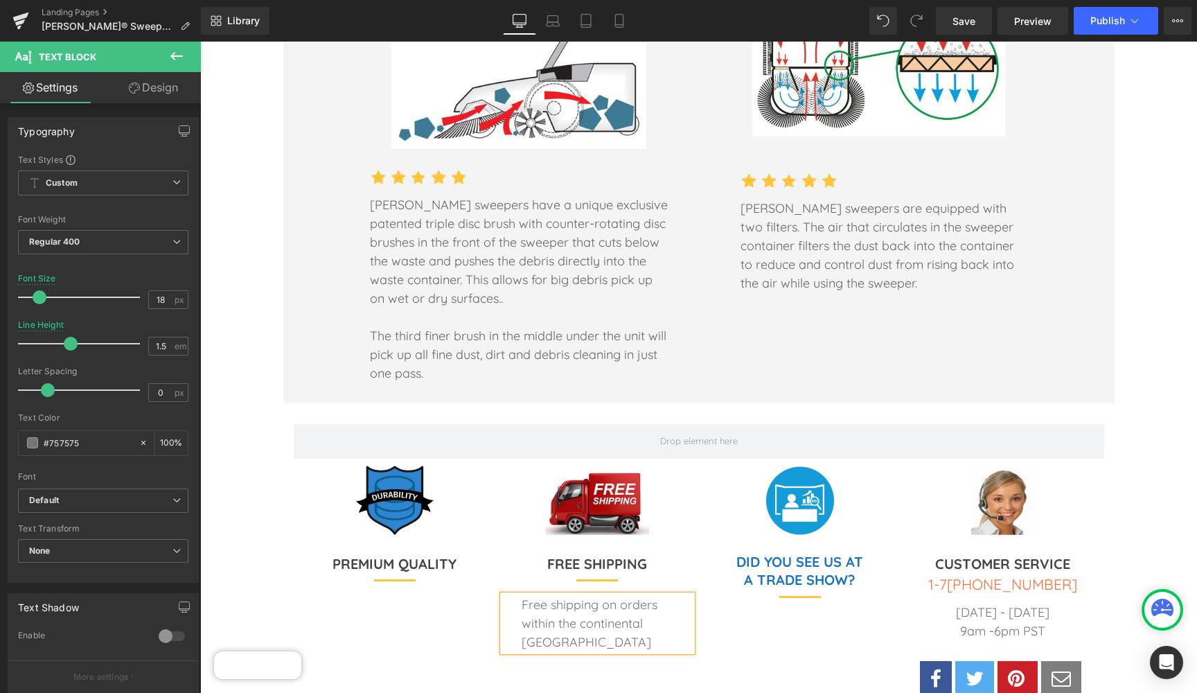
click at [709, 561] on div "Image DID YOU SEE US AT A TRADE SHOW? Heading Separator" at bounding box center [800, 599] width 203 height 269
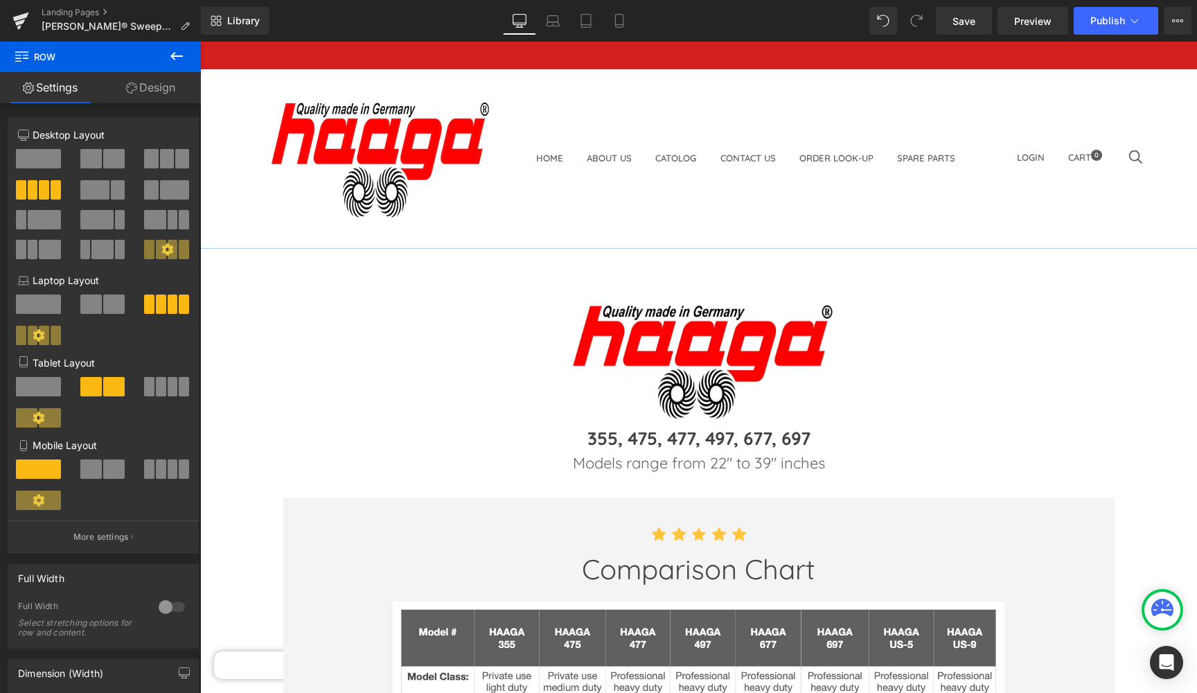
scroll to position [0, 0]
click at [1135, 22] on icon at bounding box center [1135, 21] width 14 height 14
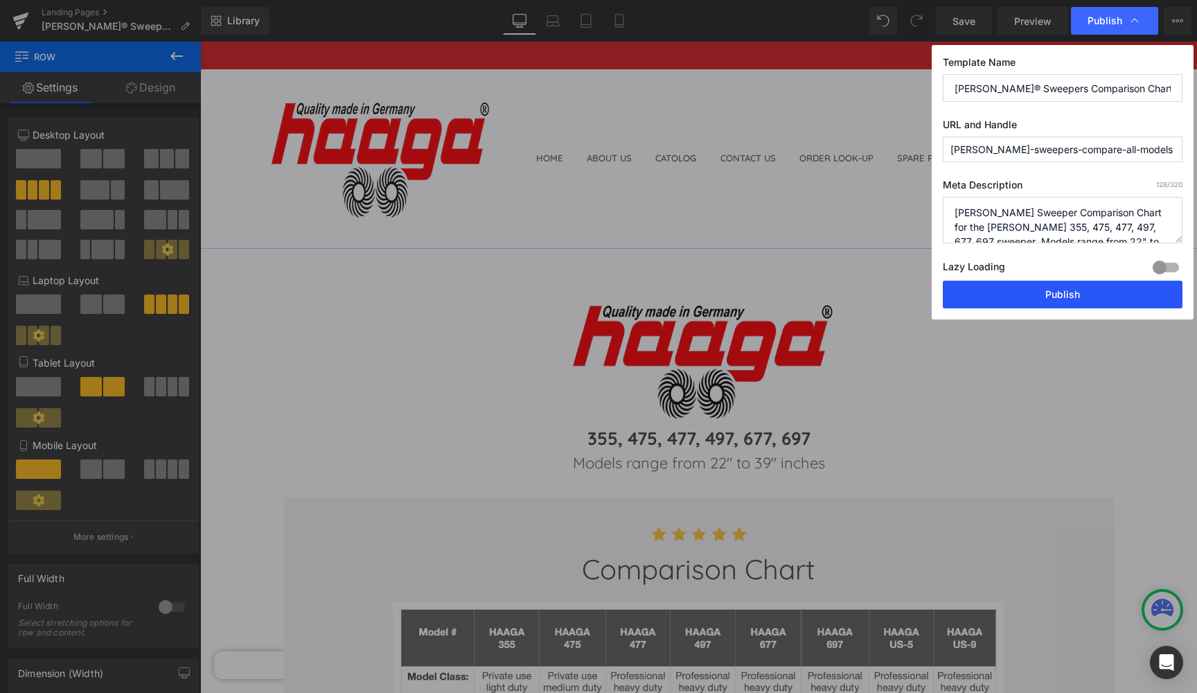
click at [1060, 292] on button "Publish" at bounding box center [1063, 295] width 240 height 28
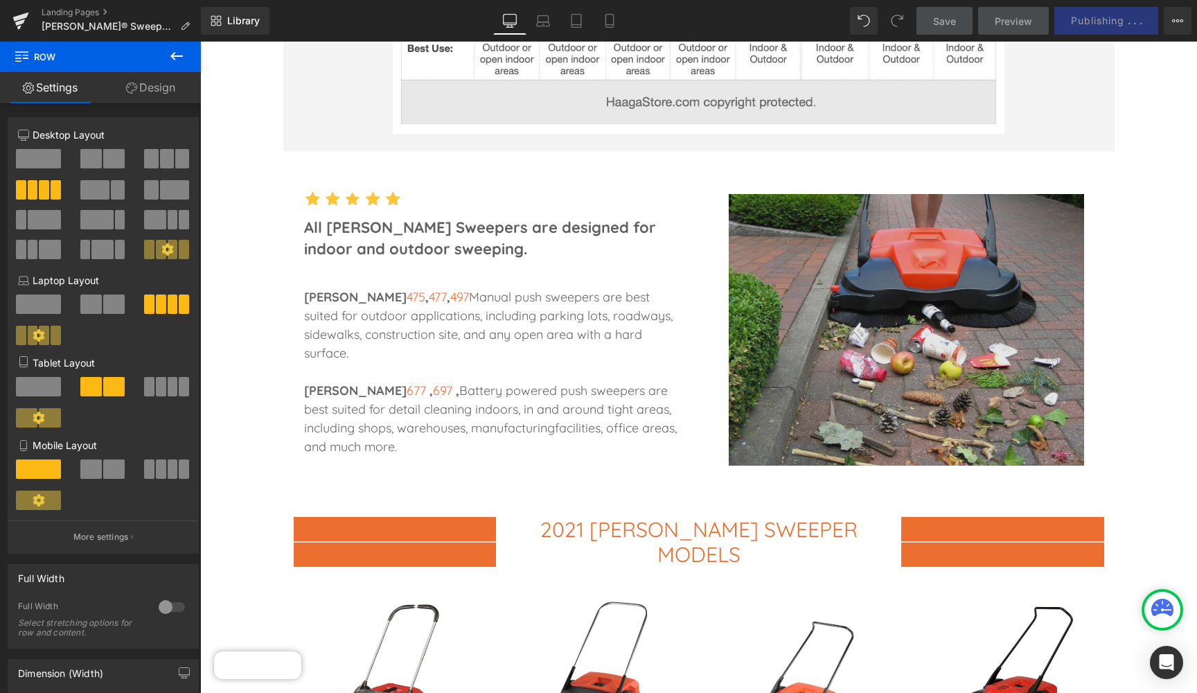
scroll to position [1002, 0]
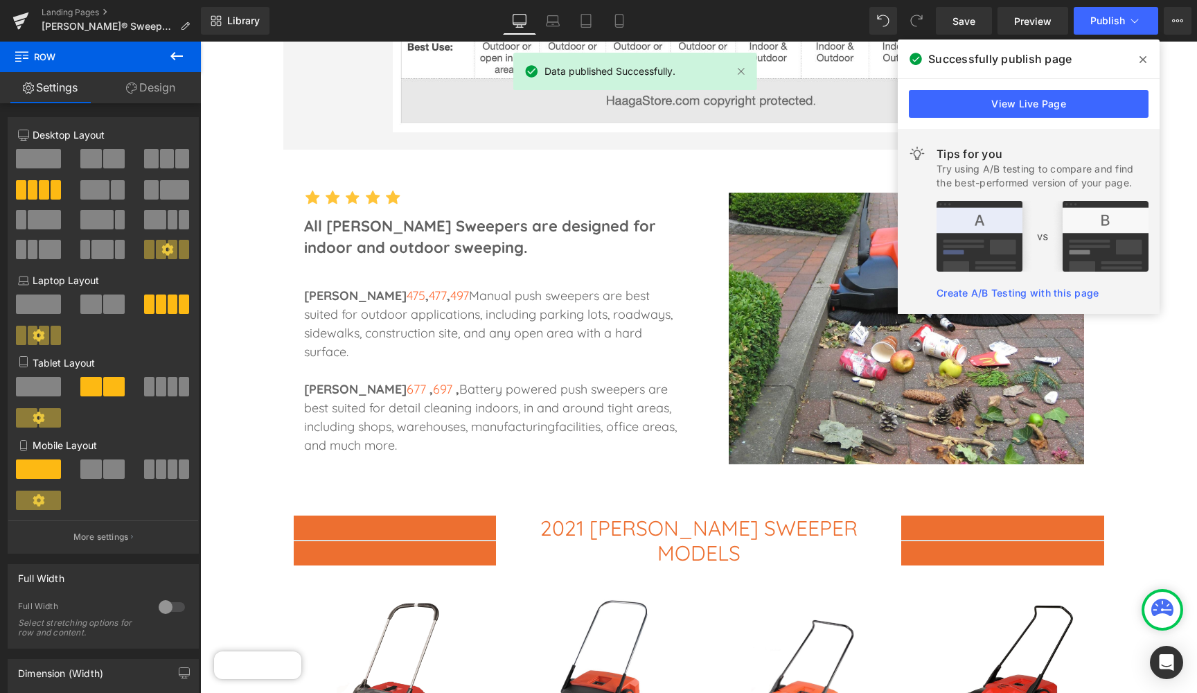
click at [1144, 57] on icon at bounding box center [1142, 59] width 7 height 7
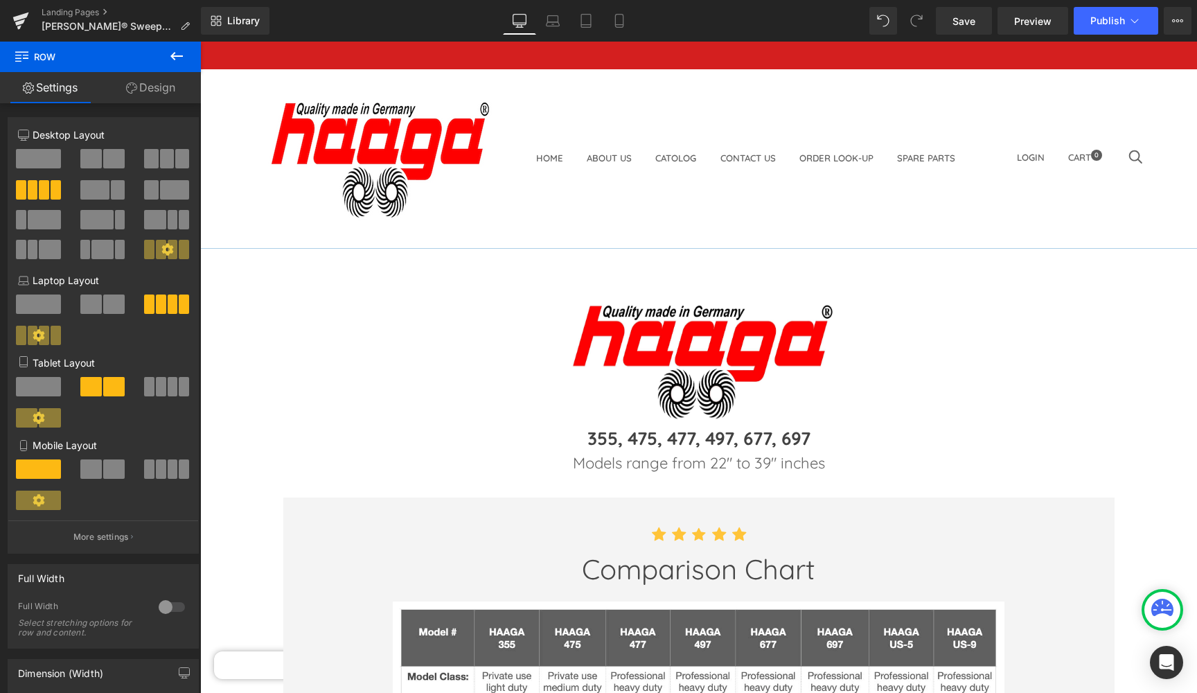
scroll to position [0, 0]
click at [536, 152] on link "Home" at bounding box center [549, 157] width 27 height 11
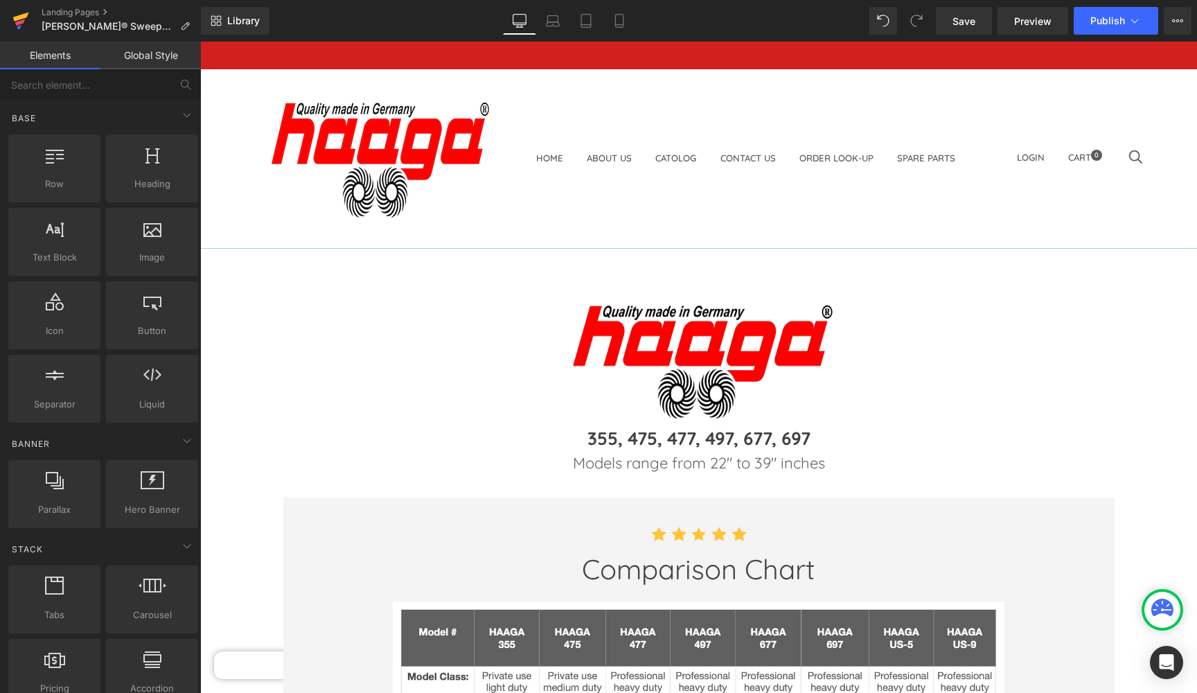
click at [24, 19] on icon at bounding box center [20, 20] width 17 height 35
